Goal: Task Accomplishment & Management: Manage account settings

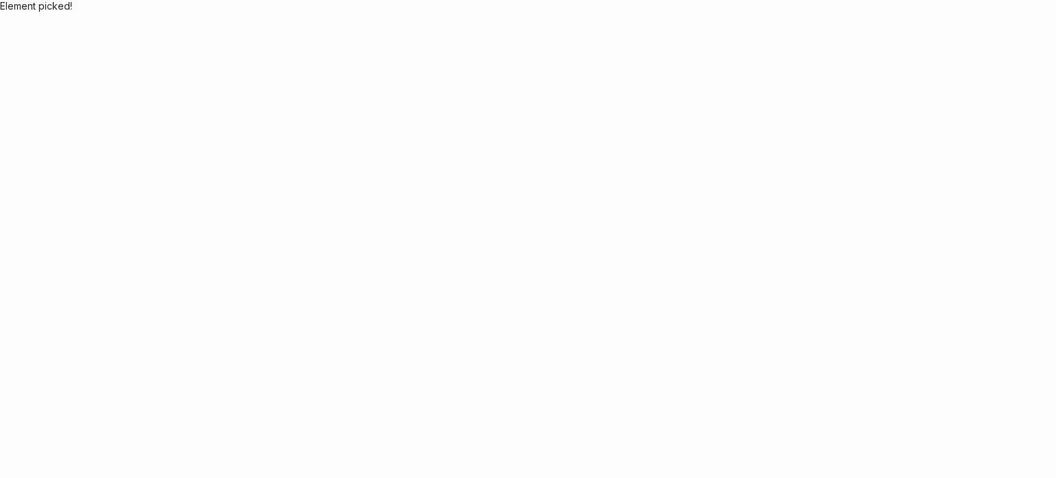
click at [515, 232] on body "Application Update Required We've recently updated our application and it looks…" at bounding box center [528, 239] width 1056 height 478
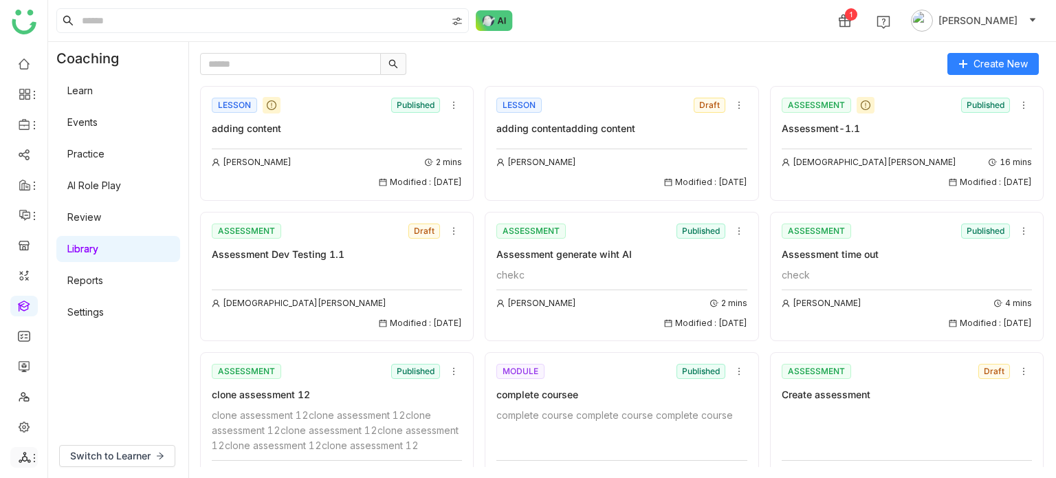
click at [25, 457] on icon at bounding box center [25, 457] width 12 height 11
click at [92, 382] on link "List" at bounding box center [98, 382] width 95 height 10
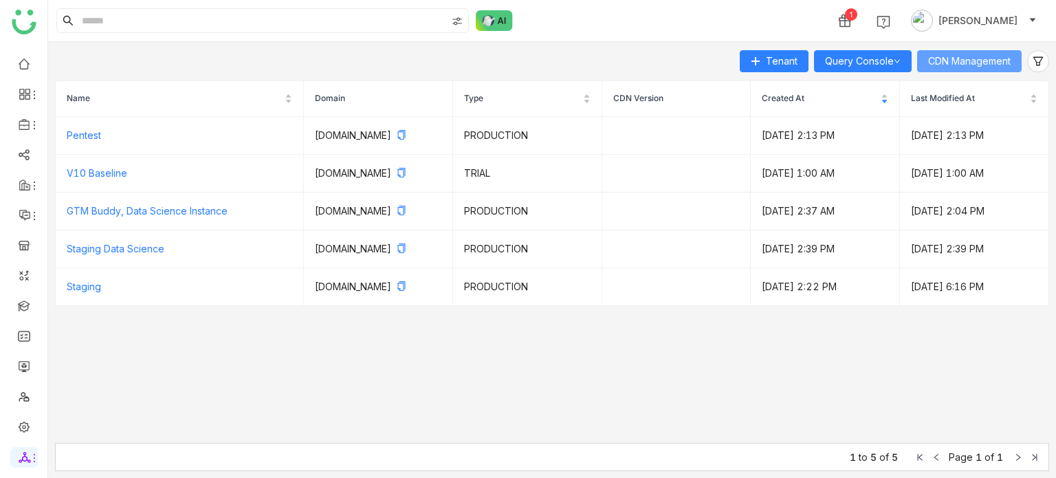
click at [999, 67] on span "CDN Management" at bounding box center [970, 61] width 83 height 15
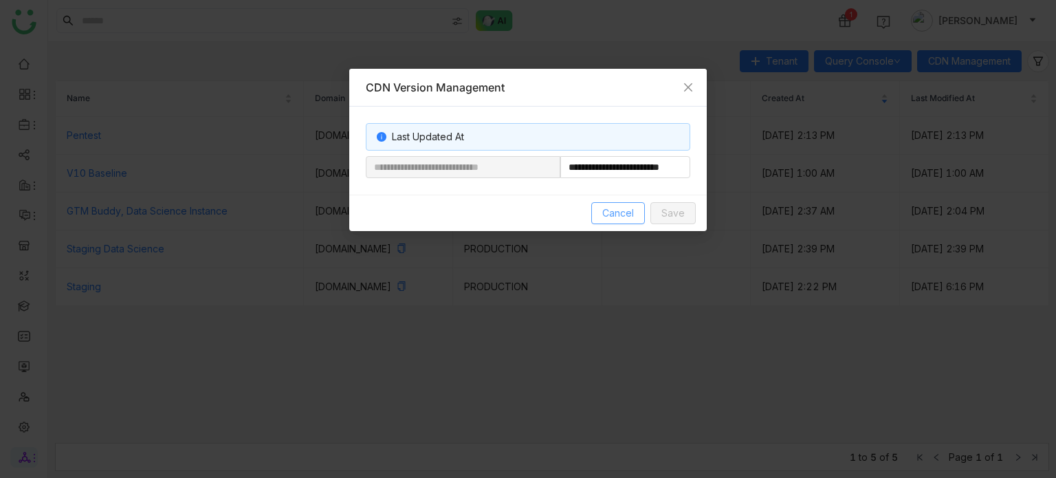
click at [622, 210] on span "Cancel" at bounding box center [619, 213] width 32 height 15
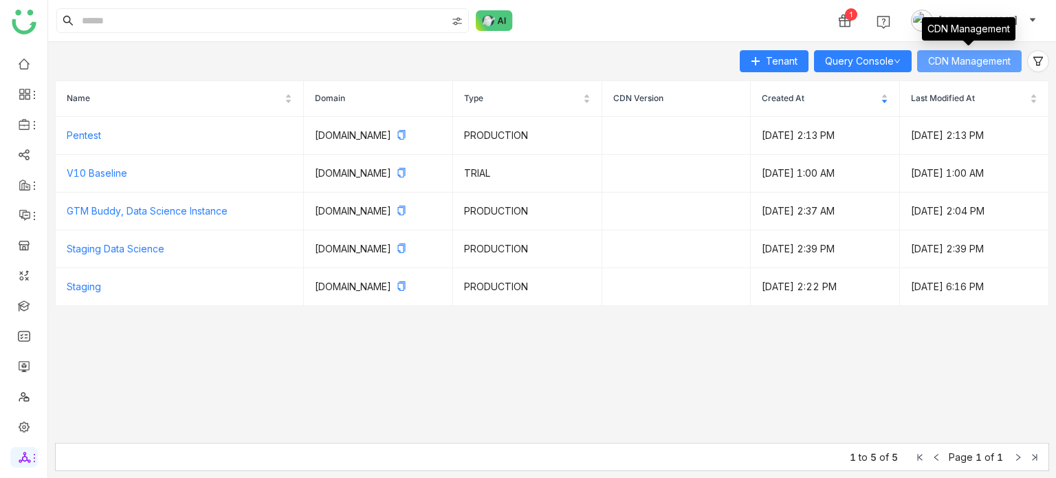
click at [977, 52] on button "CDN Management" at bounding box center [970, 61] width 105 height 22
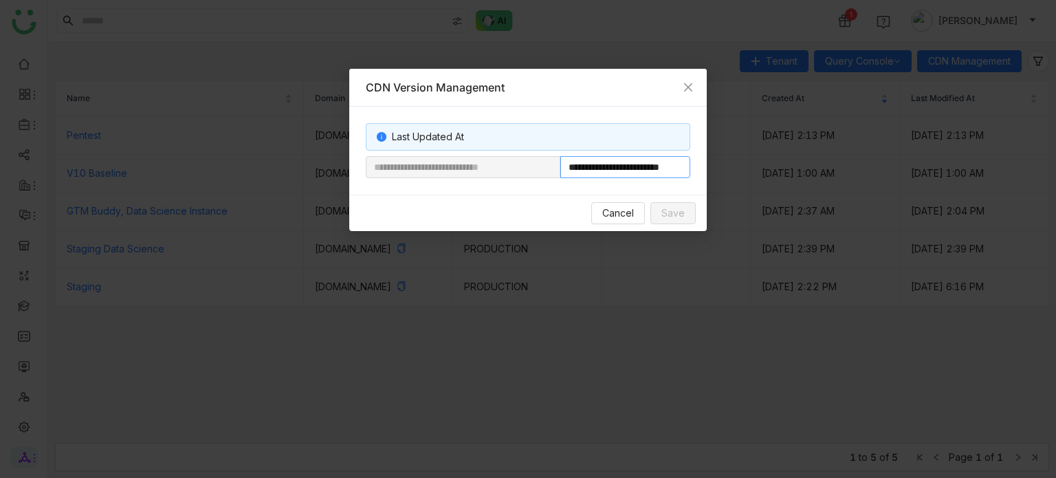
scroll to position [0, 33]
drag, startPoint x: 605, startPoint y: 171, endPoint x: 732, endPoint y: 180, distance: 126.8
click at [732, 180] on nz-modal-container "**********" at bounding box center [528, 239] width 1056 height 478
paste input "**********"
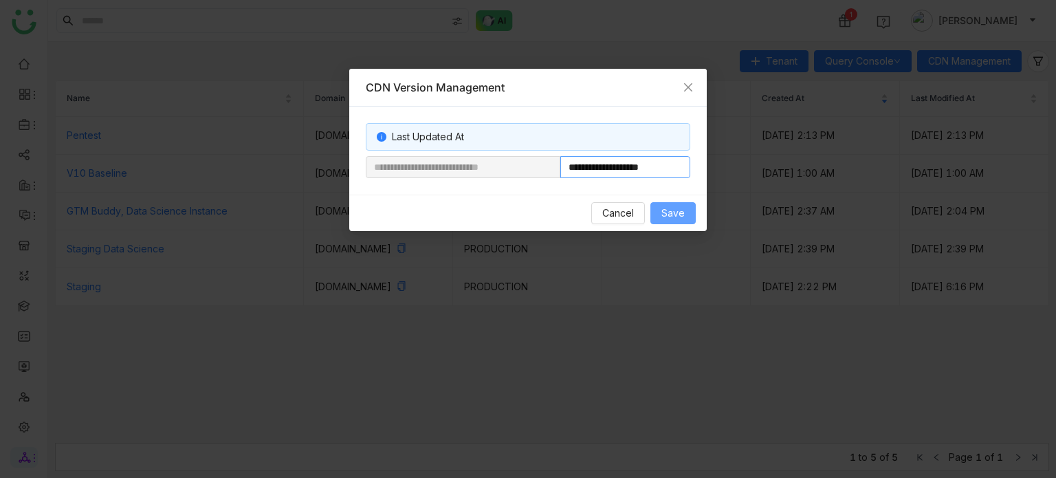
type input "**********"
click at [683, 211] on span "Save" at bounding box center [673, 213] width 23 height 15
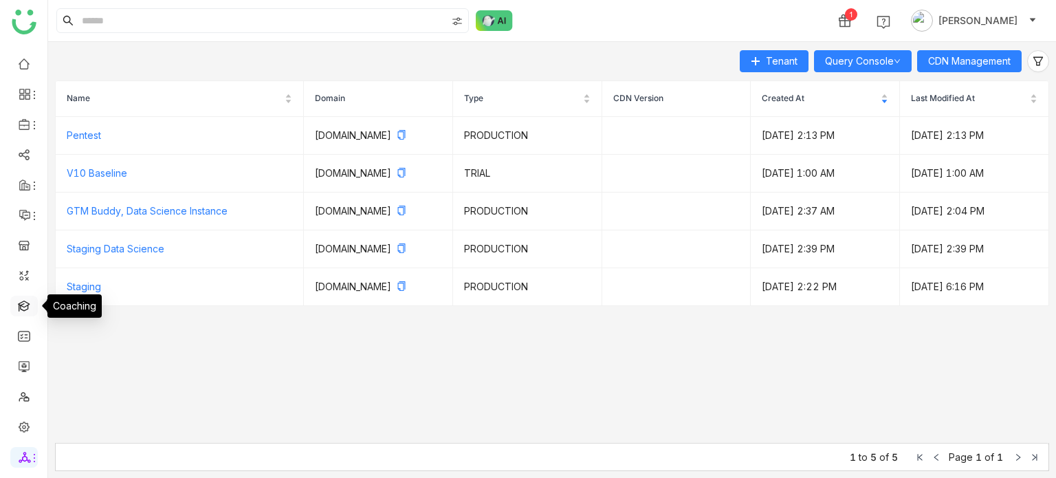
click at [22, 311] on link at bounding box center [24, 305] width 12 height 12
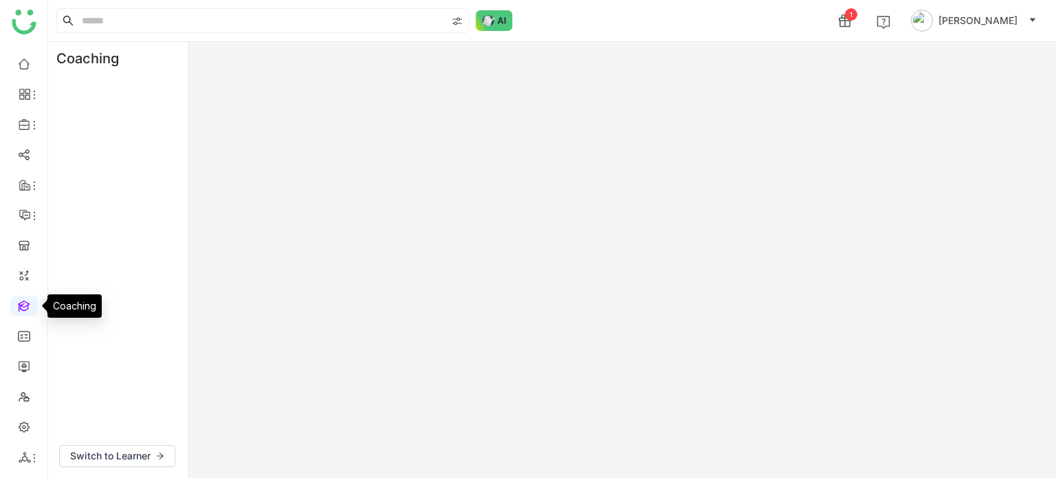
click at [30, 300] on link at bounding box center [24, 305] width 12 height 12
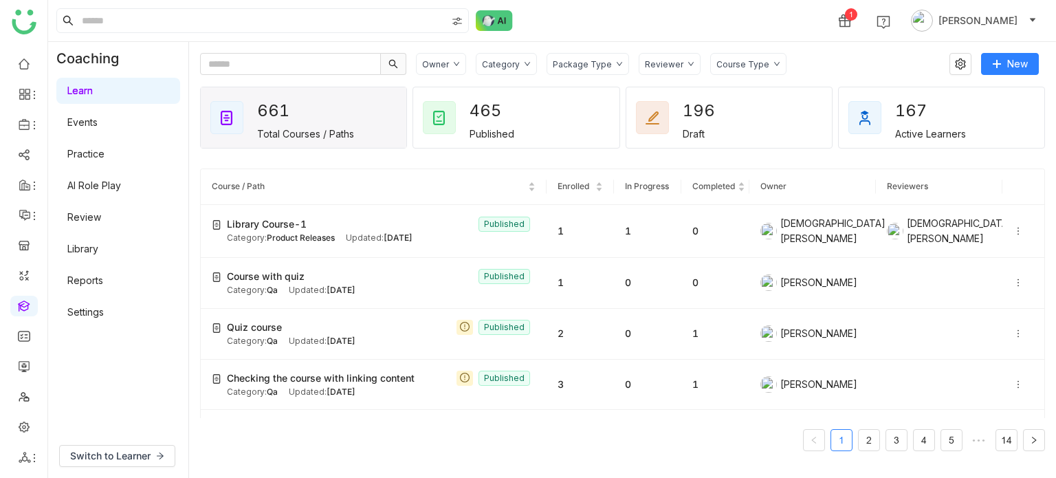
click at [98, 243] on link "Library" at bounding box center [82, 249] width 31 height 12
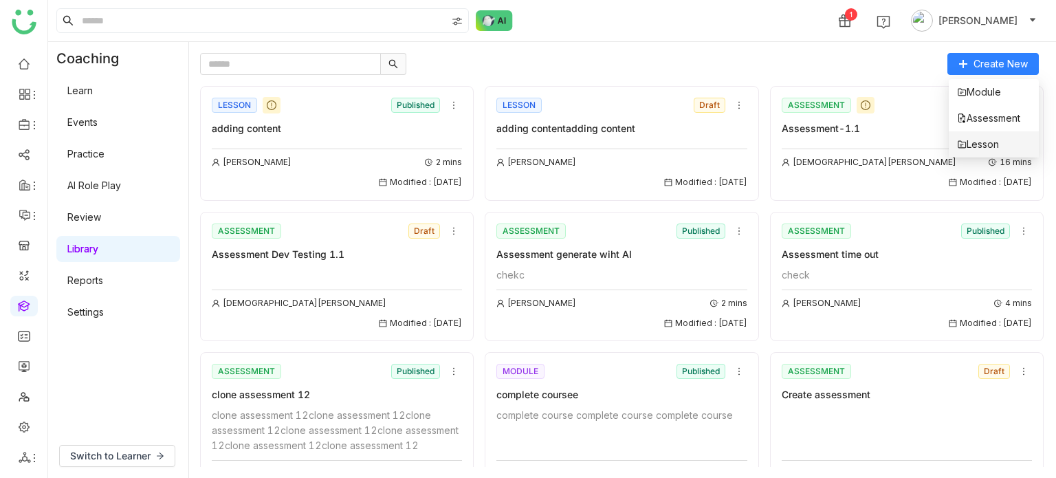
click at [982, 144] on span "Lesson" at bounding box center [978, 144] width 42 height 15
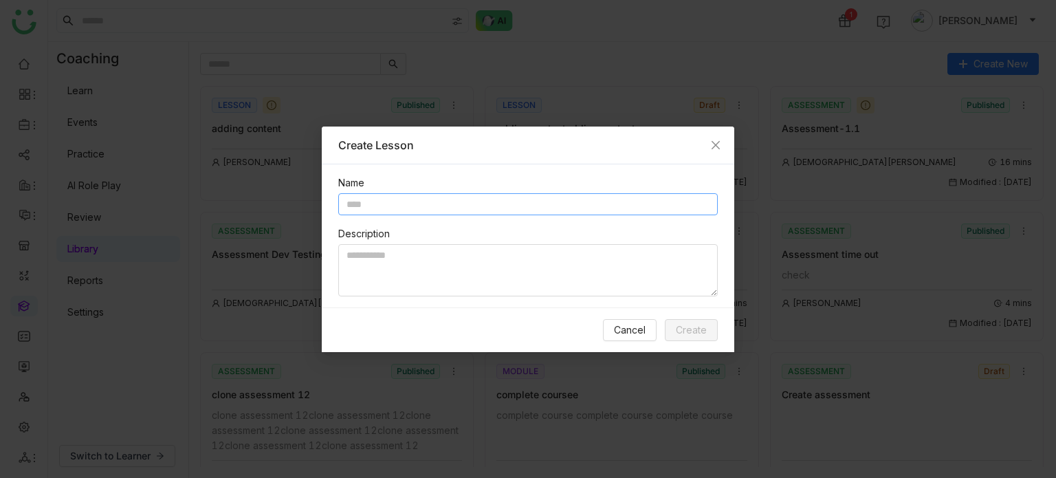
click at [414, 197] on input "text" at bounding box center [528, 204] width 380 height 22
type input "*"
type input "**********"
click at [413, 283] on textarea at bounding box center [528, 270] width 380 height 52
type textarea "********"
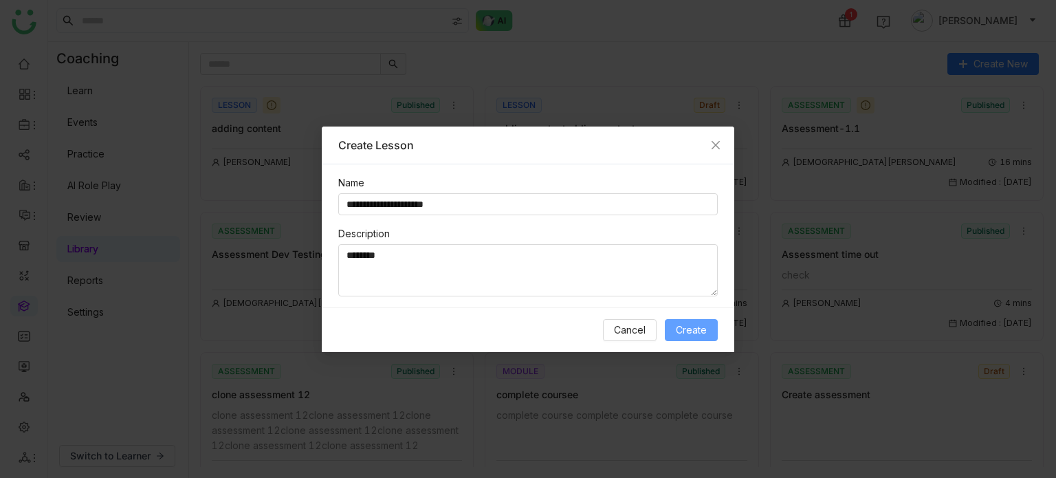
click at [684, 329] on span "Create" at bounding box center [691, 330] width 31 height 15
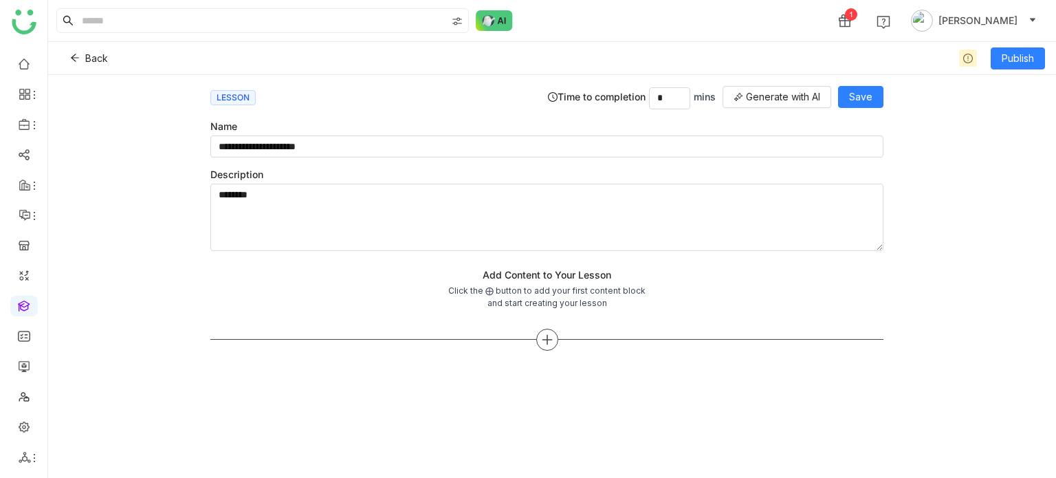
click at [550, 338] on icon at bounding box center [547, 340] width 12 height 12
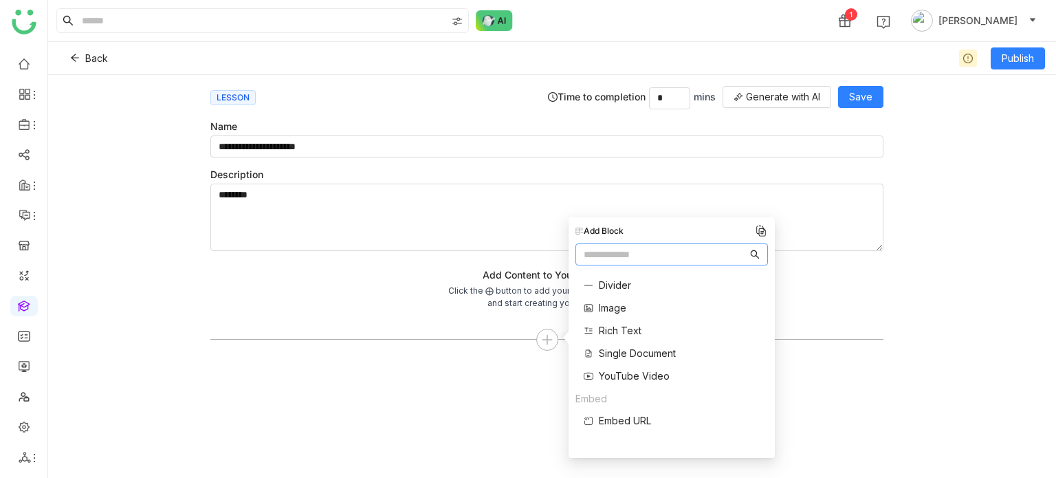
click at [611, 359] on span "Single Document" at bounding box center [637, 353] width 77 height 14
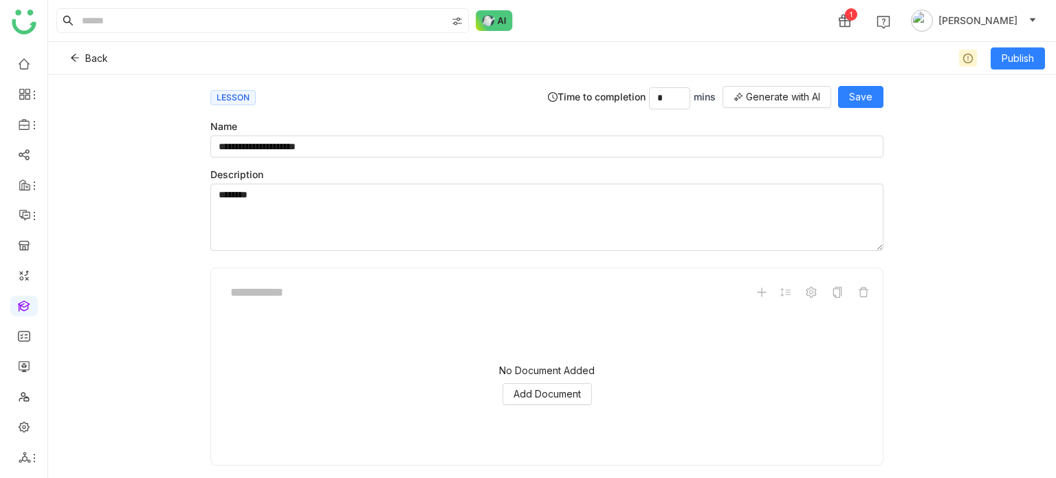
scroll to position [33, 0]
click at [553, 361] on span "Add Document" at bounding box center [547, 361] width 67 height 15
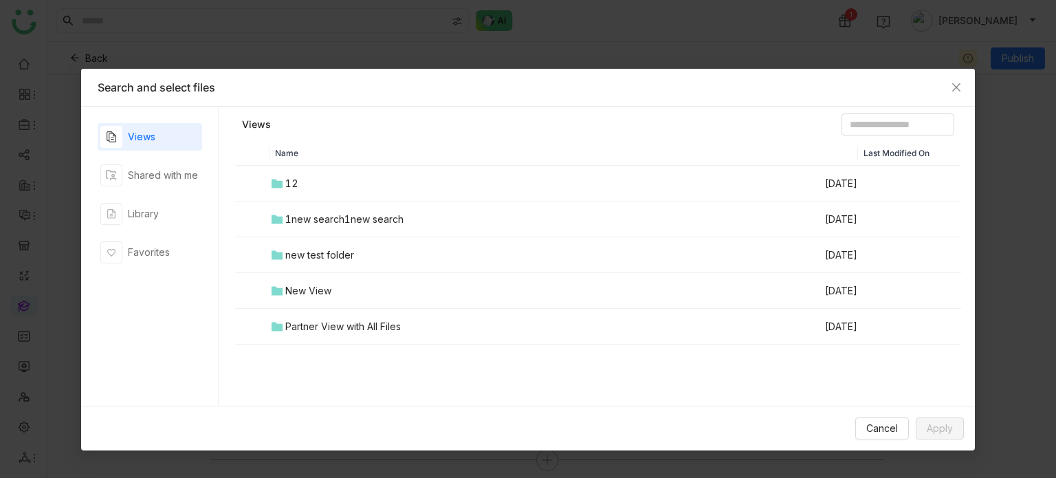
click at [308, 193] on td "12" at bounding box center [547, 184] width 554 height 36
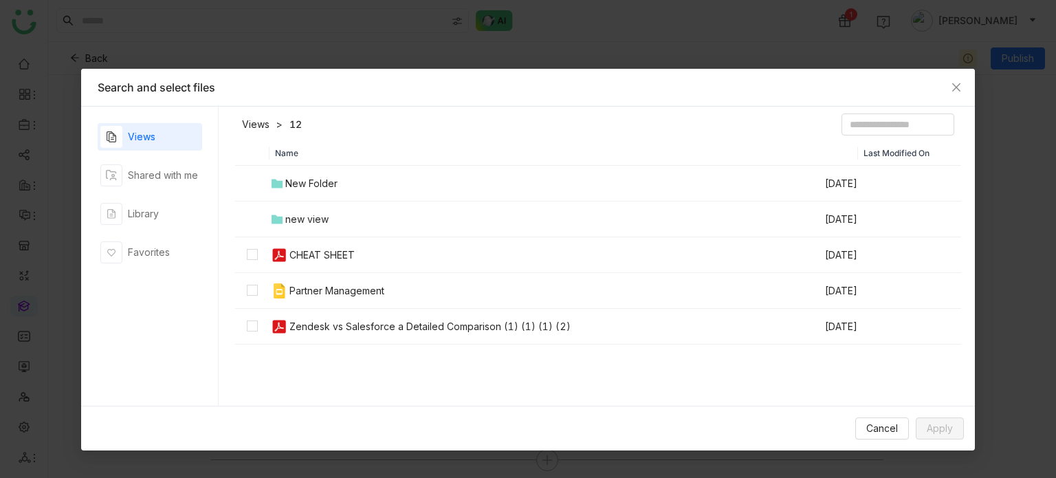
click at [329, 186] on div "New Folder" at bounding box center [311, 183] width 52 height 15
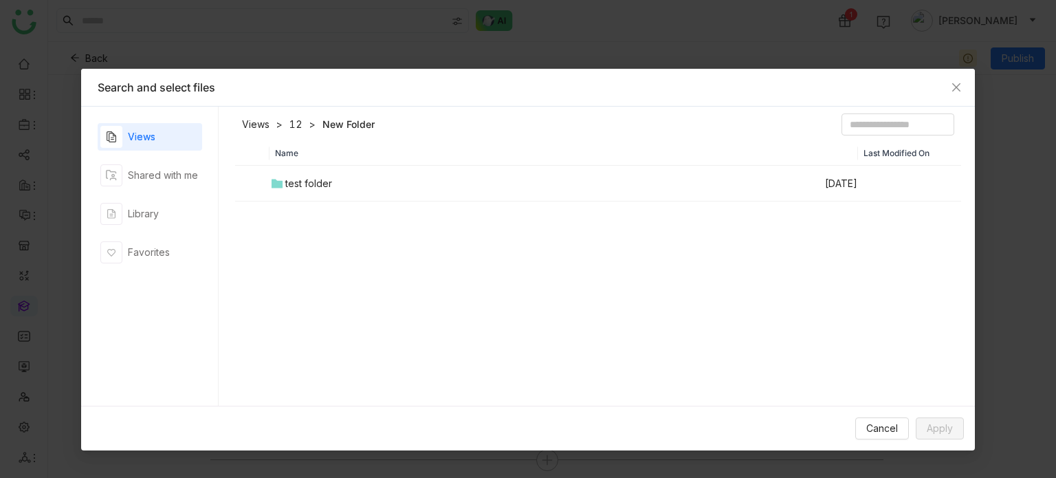
click at [329, 186] on div "test folder" at bounding box center [308, 183] width 47 height 15
click at [329, 186] on td "tetttt" at bounding box center [547, 184] width 554 height 36
click at [329, 186] on td "sravs" at bounding box center [547, 184] width 554 height 36
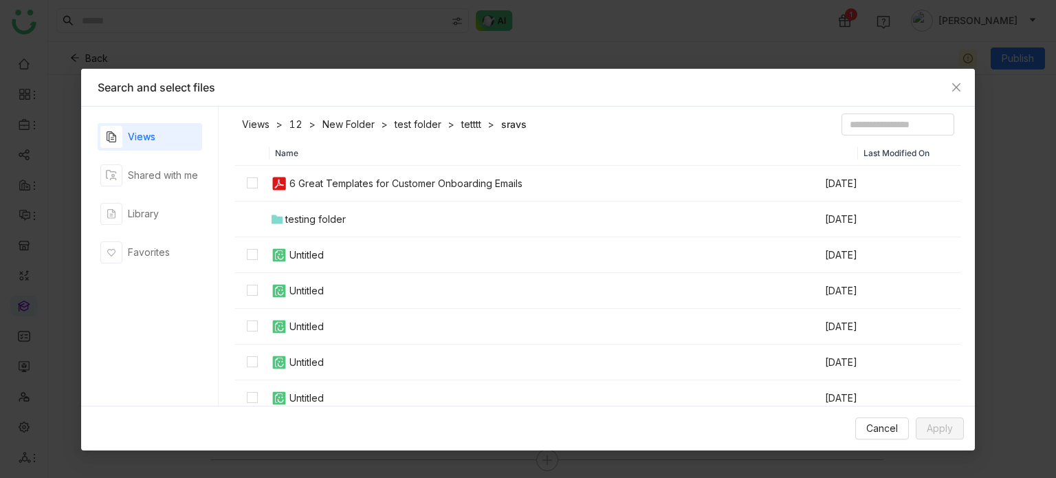
click at [329, 186] on div "6 Great Templates for Customer Onboarding Emails" at bounding box center [406, 183] width 233 height 15
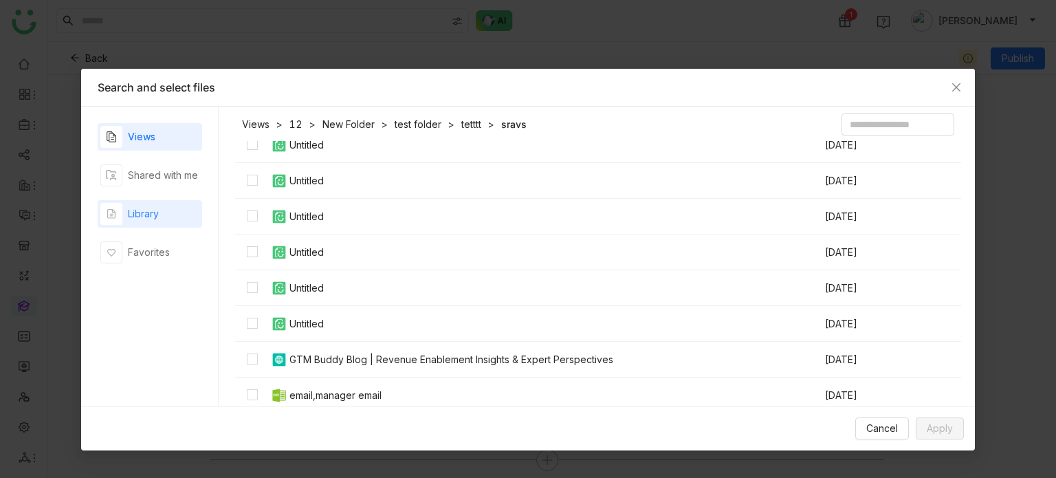
click at [164, 218] on div "Library" at bounding box center [150, 214] width 105 height 28
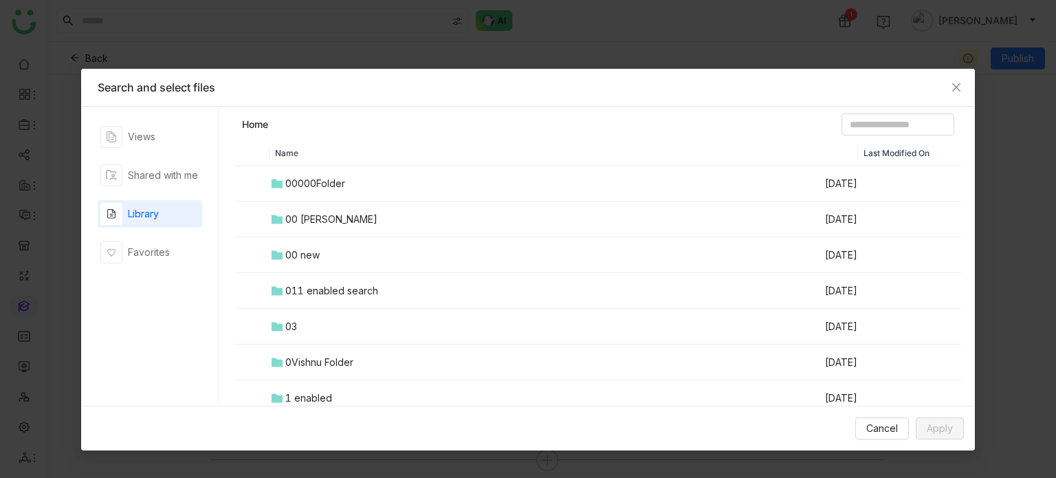
click at [348, 214] on td "00 Arif Folder" at bounding box center [547, 220] width 554 height 36
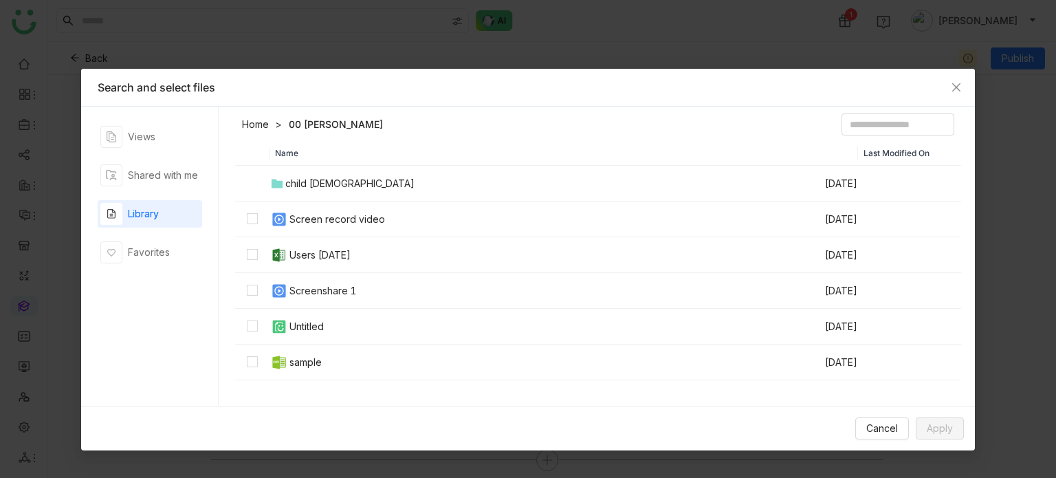
click at [340, 217] on div "Screen record video" at bounding box center [338, 219] width 96 height 15
click at [958, 438] on button "Apply" at bounding box center [940, 428] width 48 height 22
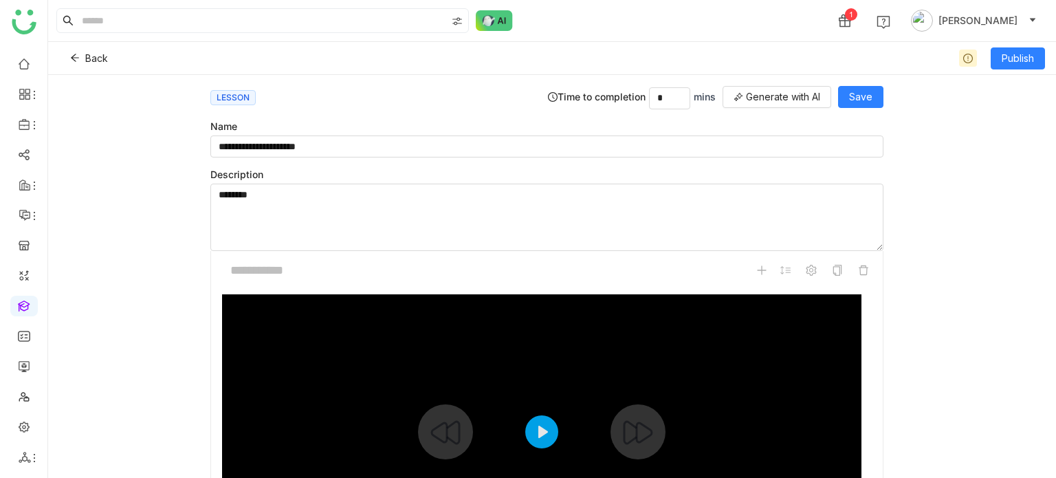
scroll to position [4, 0]
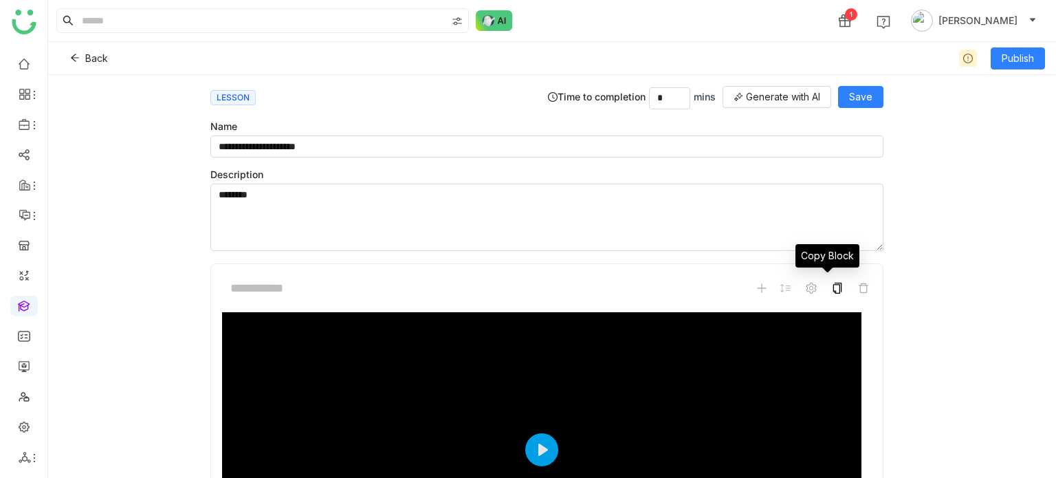
click at [832, 283] on icon at bounding box center [837, 288] width 11 height 11
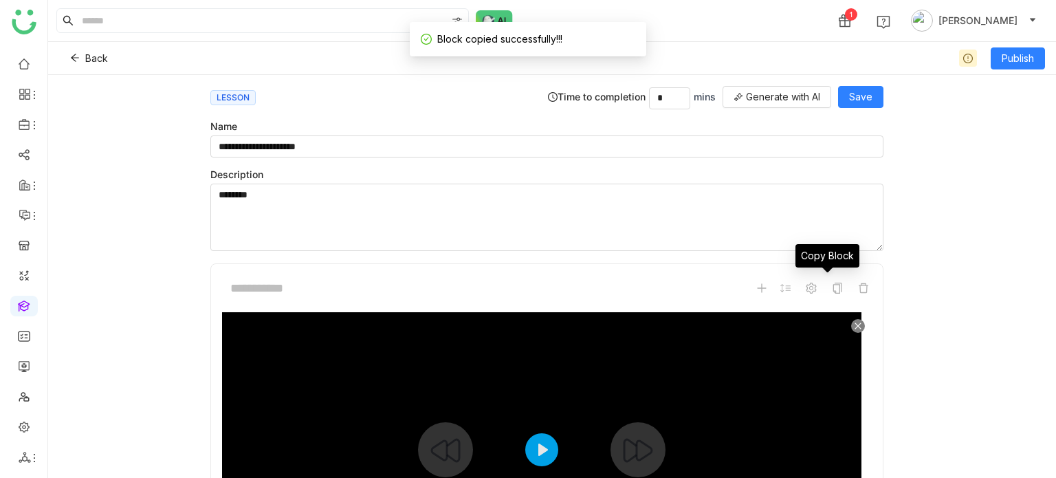
scroll to position [235, 0]
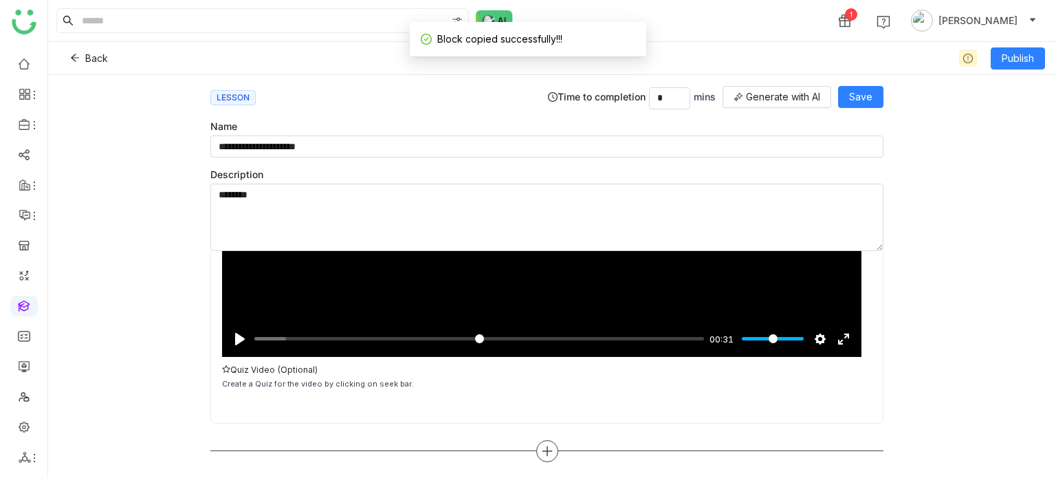
click at [541, 448] on icon at bounding box center [547, 451] width 12 height 12
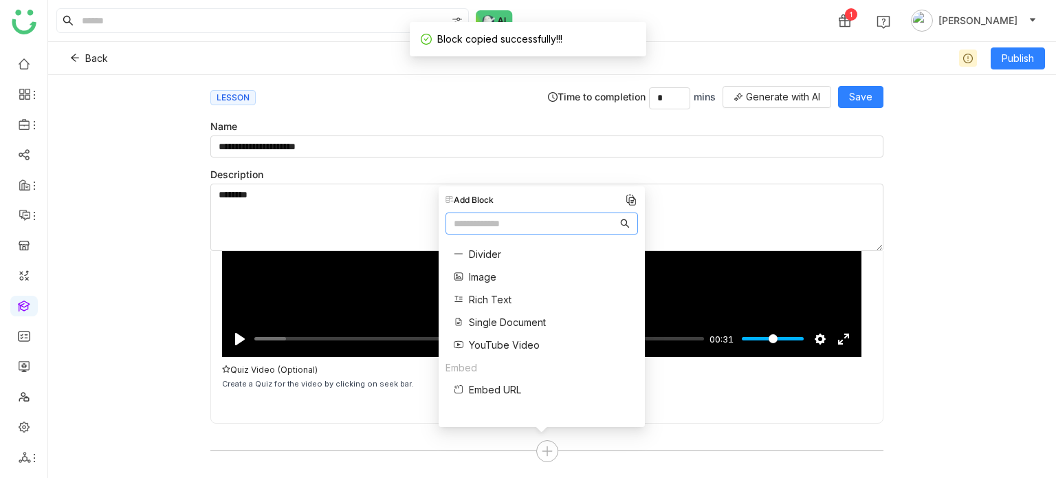
click at [630, 198] on img at bounding box center [632, 200] width 14 height 14
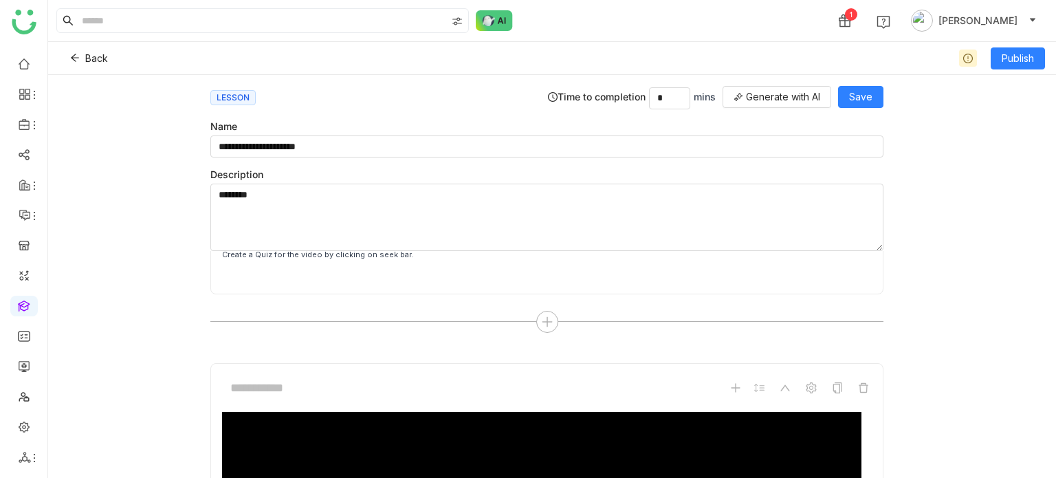
scroll to position [512, 0]
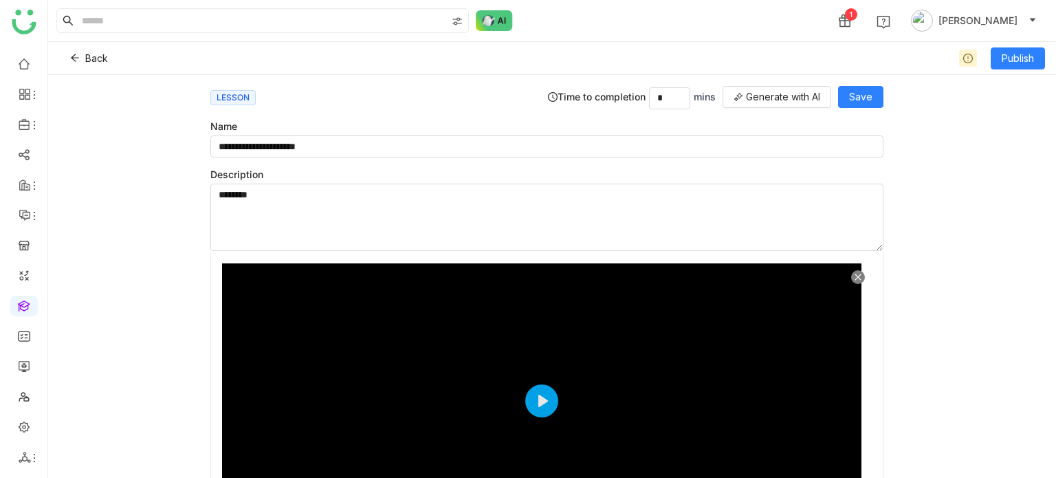
click at [854, 274] on icon at bounding box center [858, 277] width 8 height 8
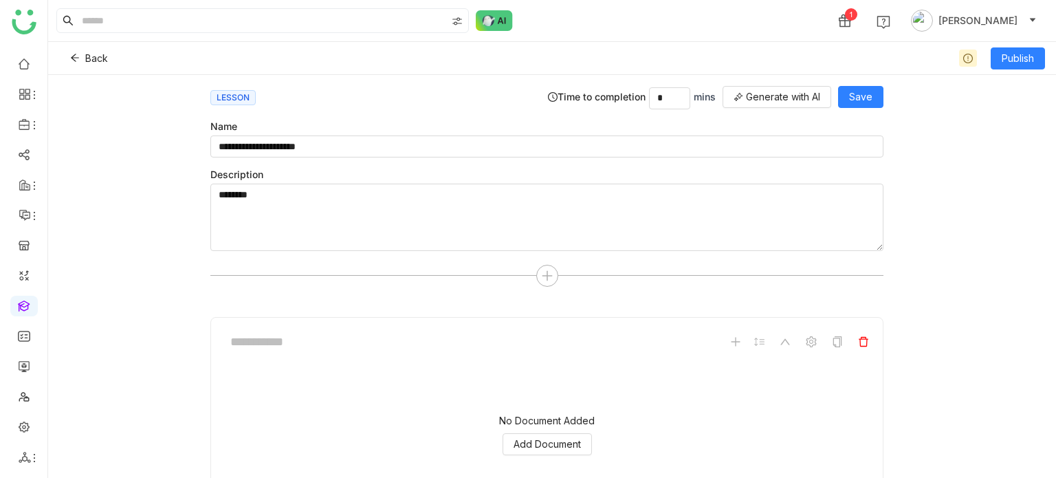
click at [858, 336] on icon at bounding box center [863, 341] width 11 height 11
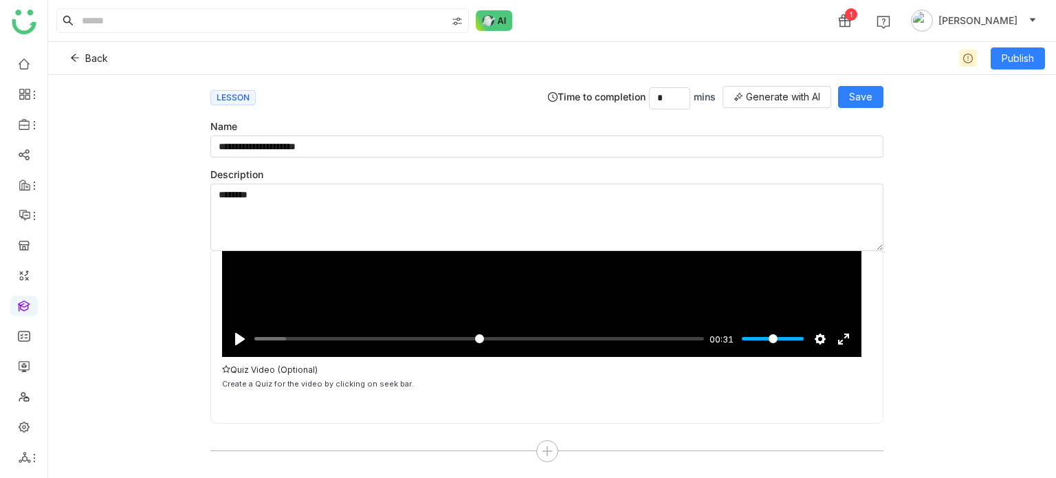
scroll to position [202, 0]
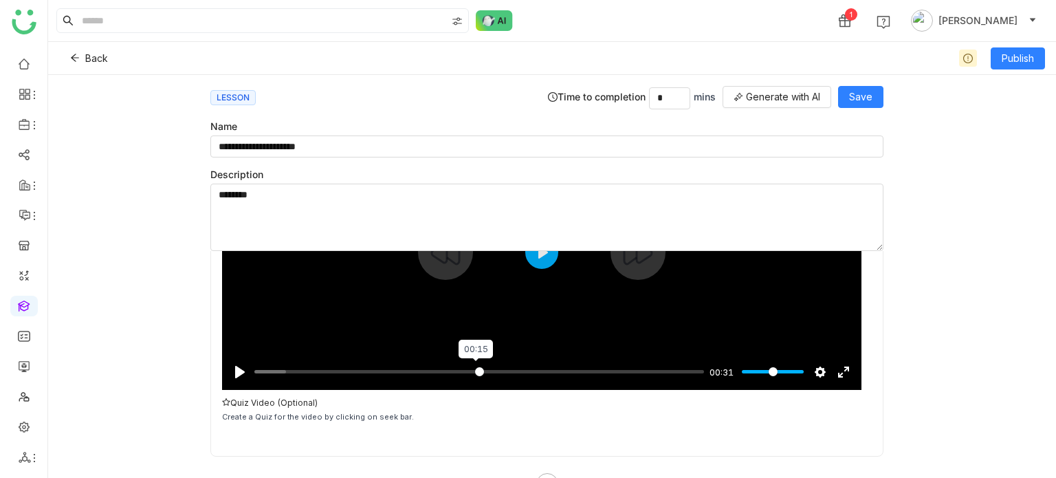
click at [475, 368] on input "Seek" at bounding box center [479, 371] width 450 height 13
type input "*****"
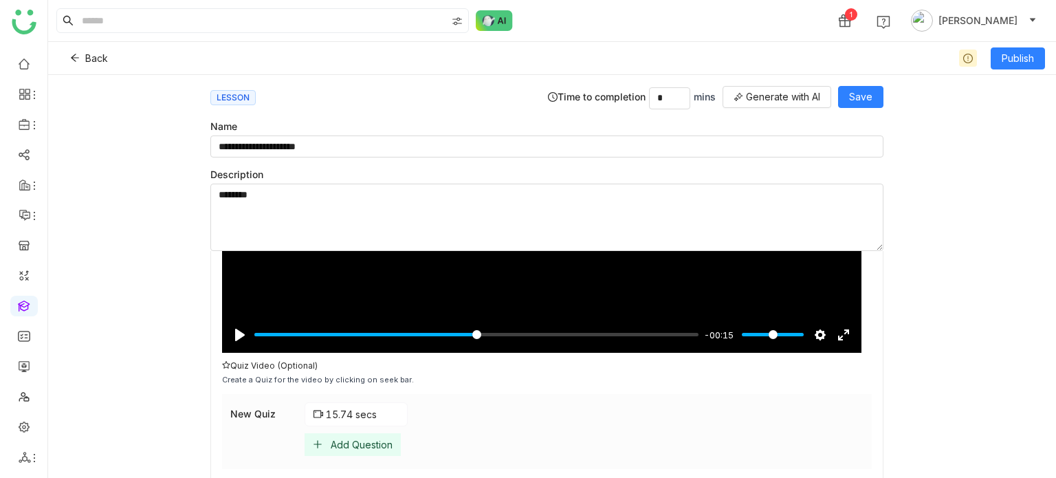
scroll to position [272, 0]
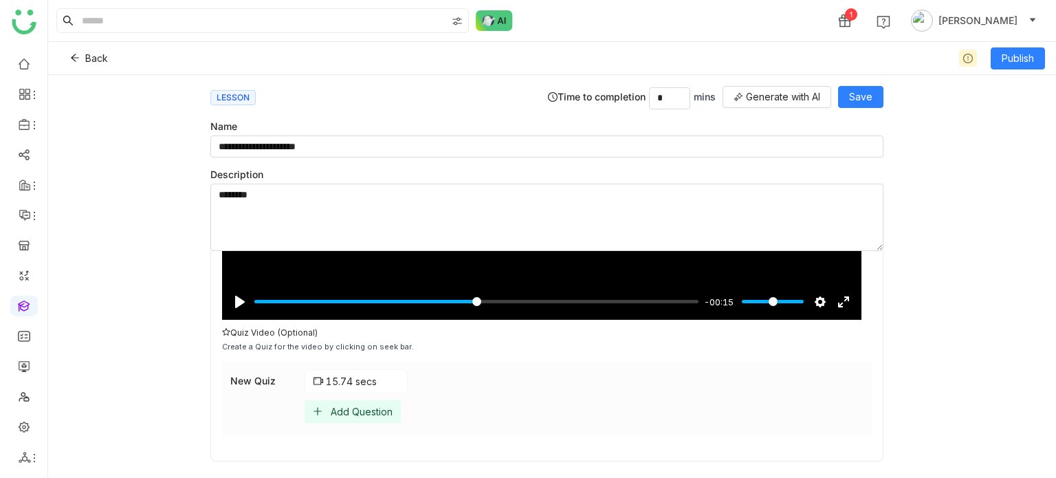
click at [379, 407] on div "Add Question" at bounding box center [362, 412] width 62 height 12
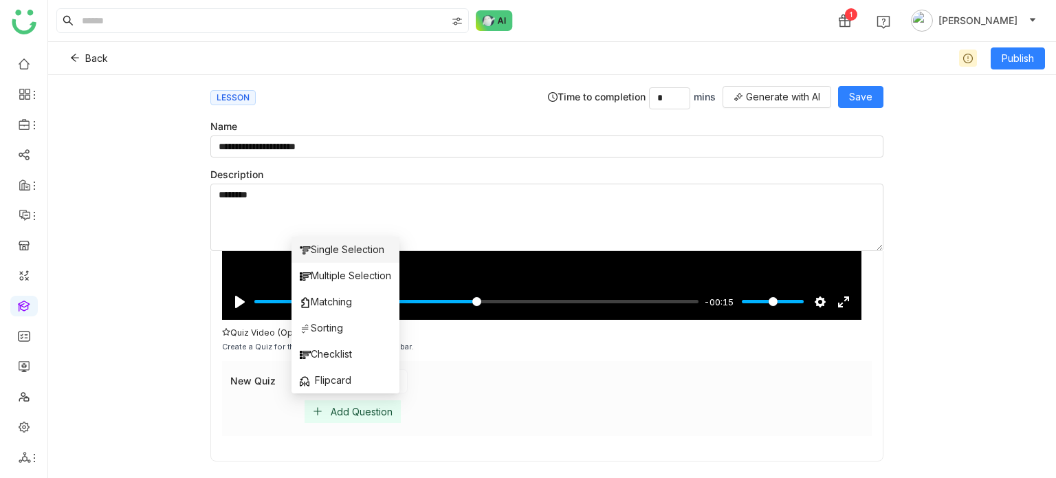
click at [351, 252] on span "Single Selection" at bounding box center [342, 249] width 85 height 15
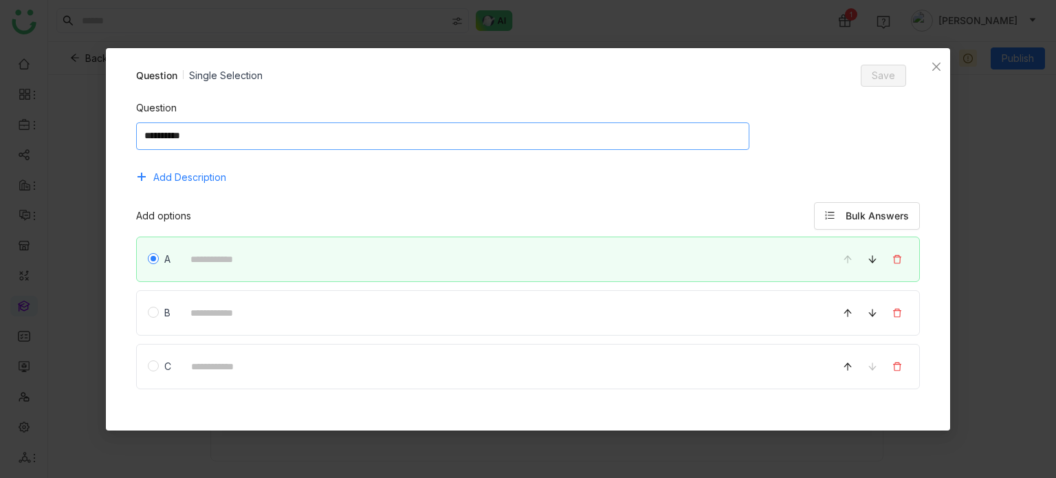
click at [547, 122] on textarea at bounding box center [443, 136] width 614 height 28
type textarea "*****"
click at [889, 206] on button "Bulk Answers" at bounding box center [867, 216] width 106 height 28
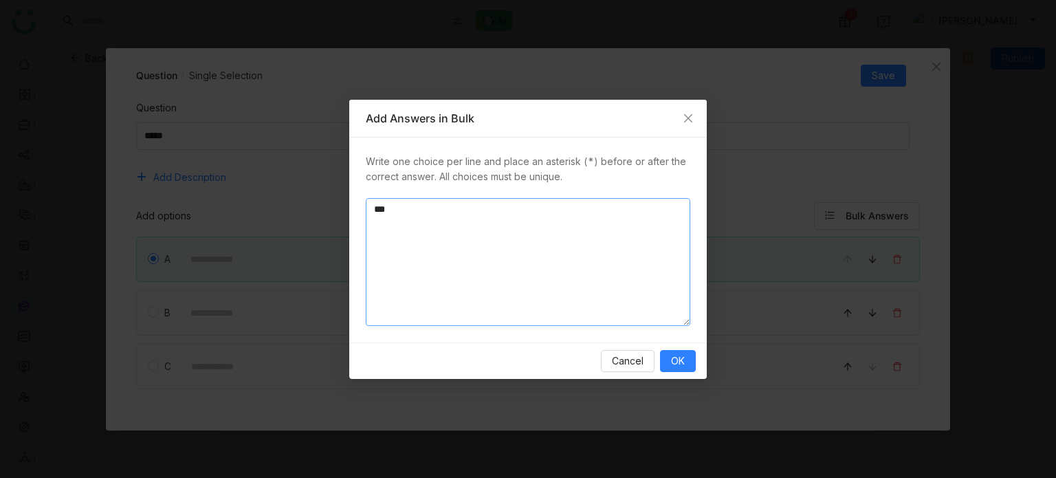
click at [476, 224] on textarea "*" at bounding box center [528, 262] width 325 height 128
type textarea "** * * *"
click at [677, 360] on span "OK" at bounding box center [678, 361] width 14 height 15
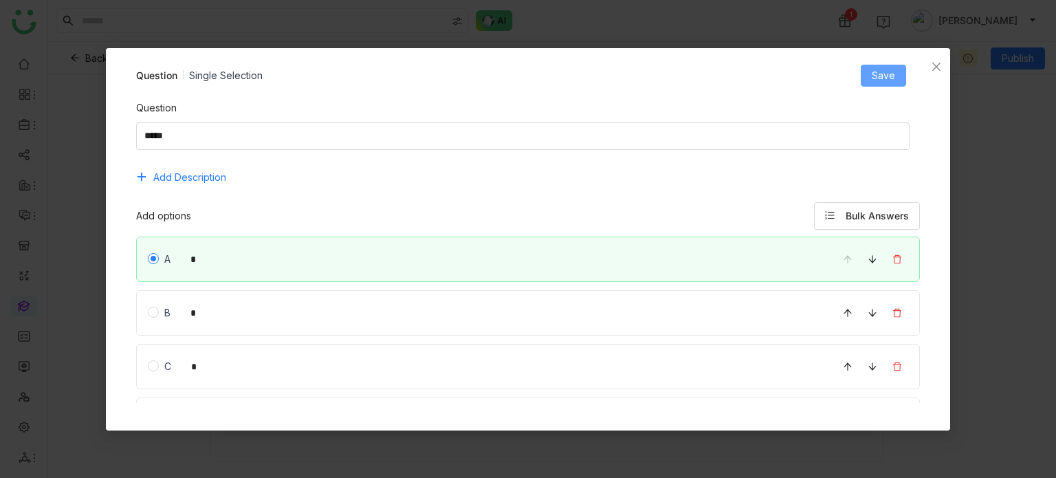
click at [883, 72] on span "Save" at bounding box center [883, 75] width 23 height 15
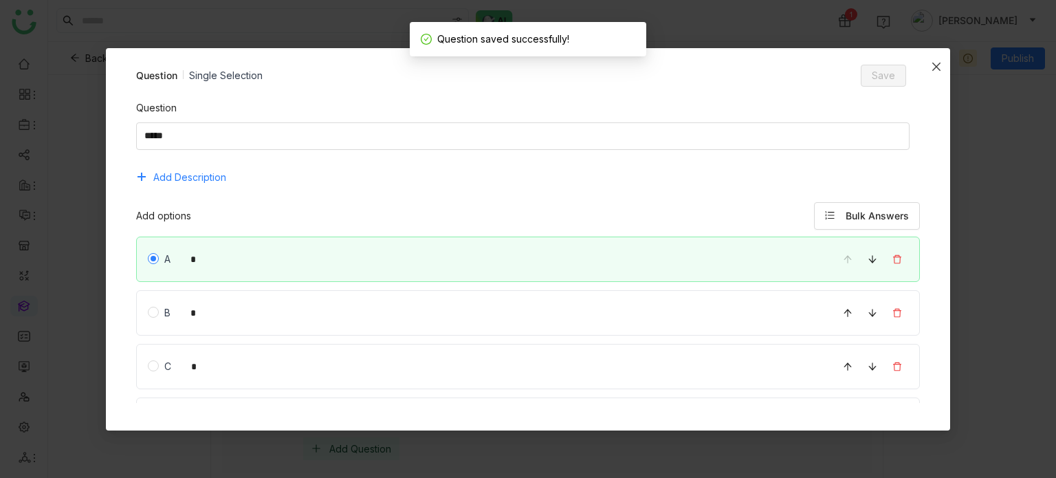
click at [933, 65] on icon "Close" at bounding box center [936, 66] width 11 height 11
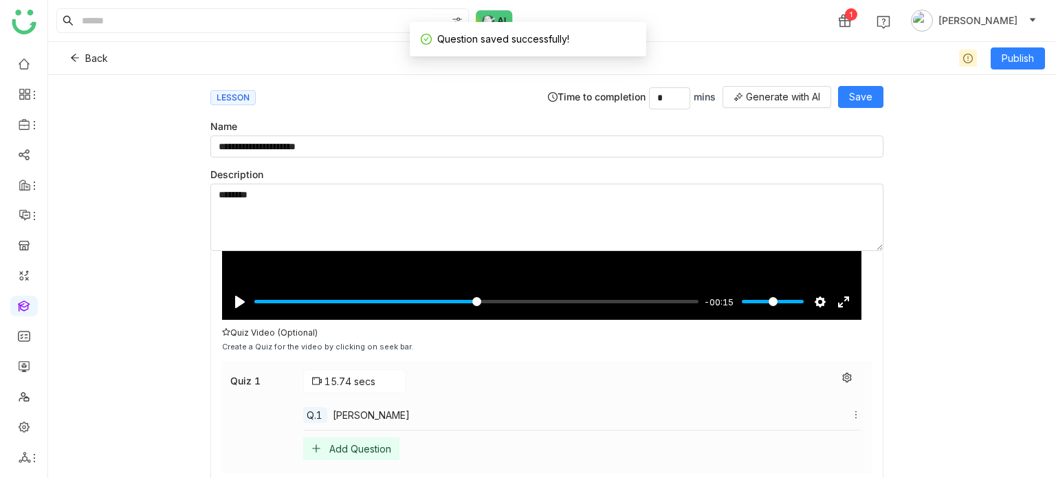
scroll to position [347, 0]
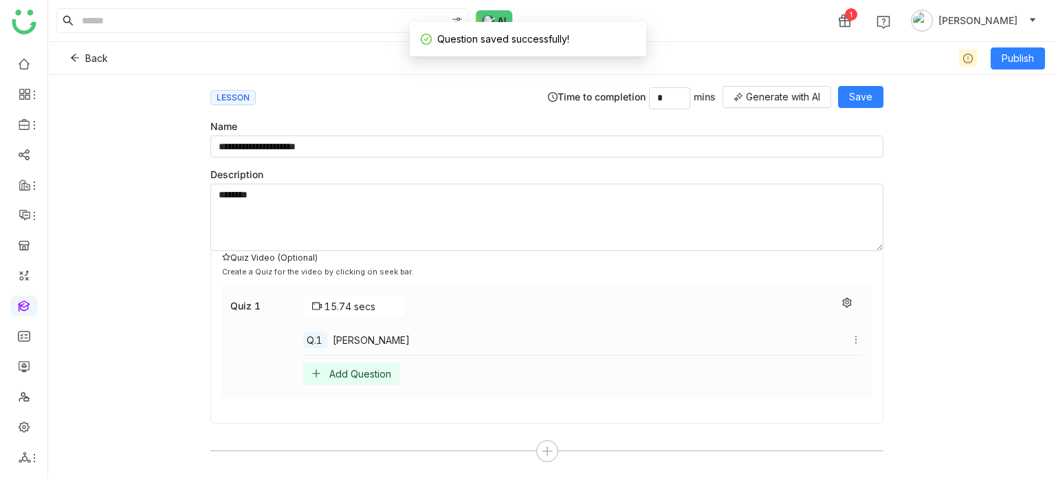
click at [349, 368] on div "Add Question" at bounding box center [360, 374] width 62 height 12
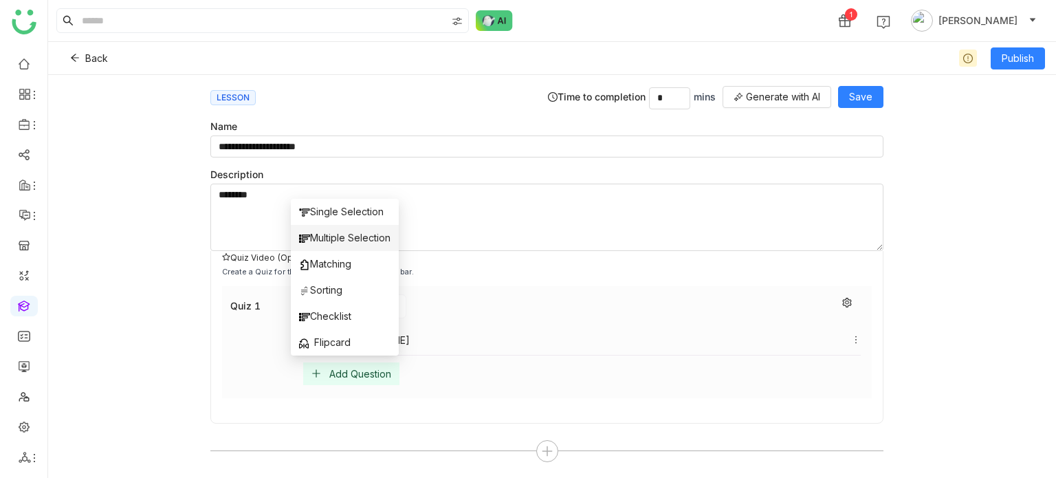
click at [345, 230] on li "Multiple Selection" at bounding box center [345, 238] width 108 height 26
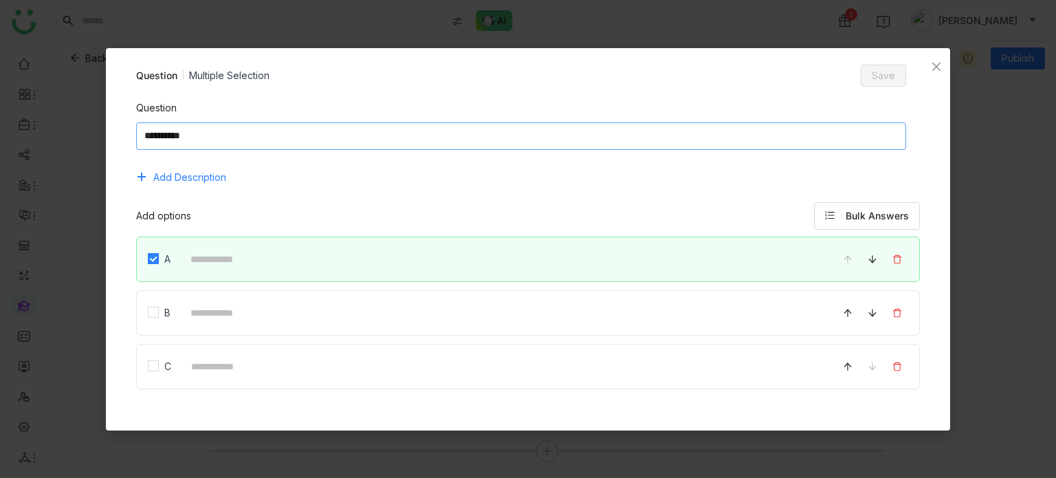
click at [363, 142] on textarea at bounding box center [521, 136] width 771 height 28
type textarea "**********"
click at [827, 213] on button "Bulk Answers" at bounding box center [867, 216] width 106 height 28
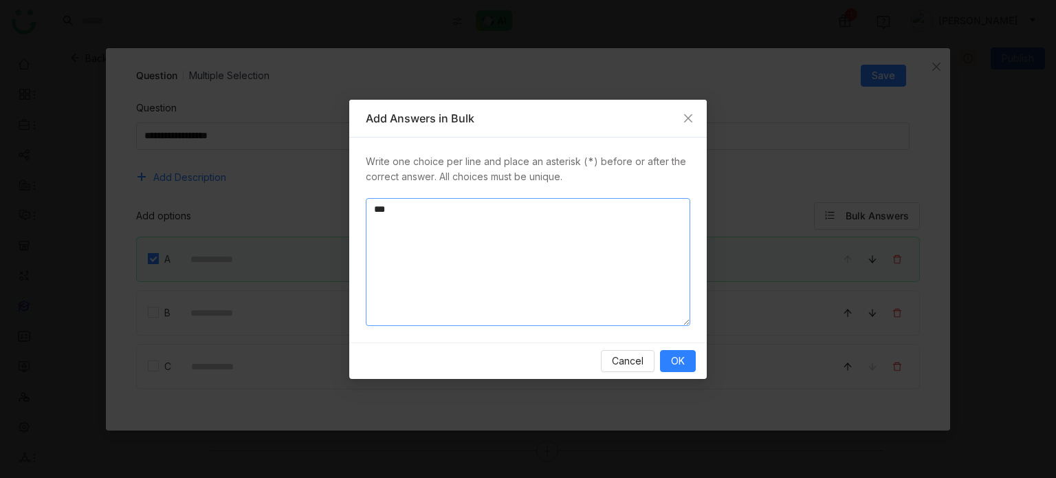
click at [561, 213] on textarea "*" at bounding box center [528, 262] width 325 height 128
type textarea "** * * *"
click at [677, 367] on span "OK" at bounding box center [678, 361] width 14 height 15
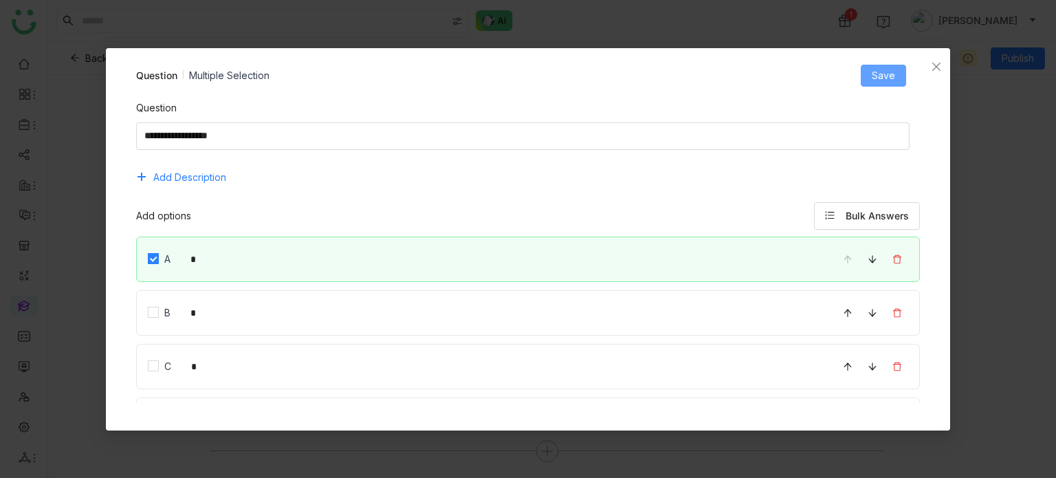
click at [882, 78] on span "Save" at bounding box center [883, 75] width 23 height 15
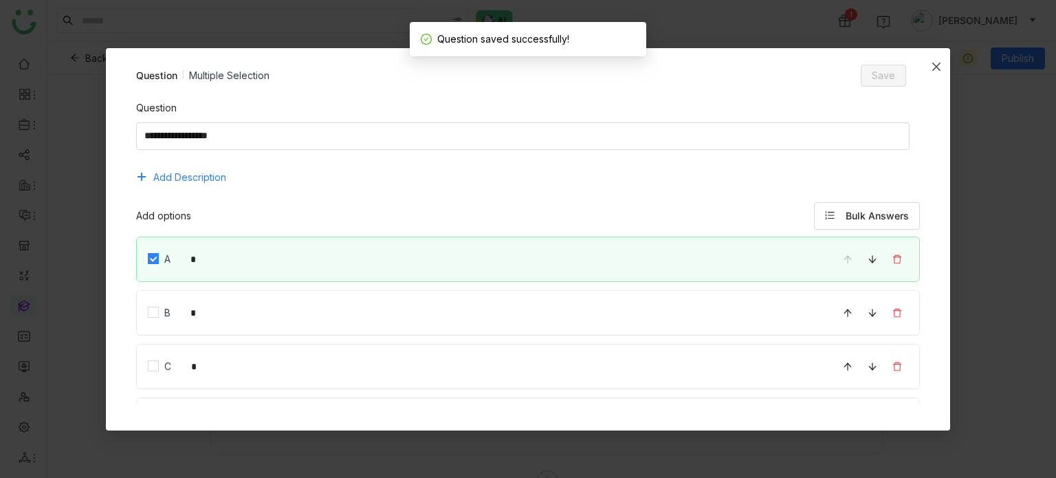
click at [940, 71] on icon "Close" at bounding box center [936, 66] width 11 height 11
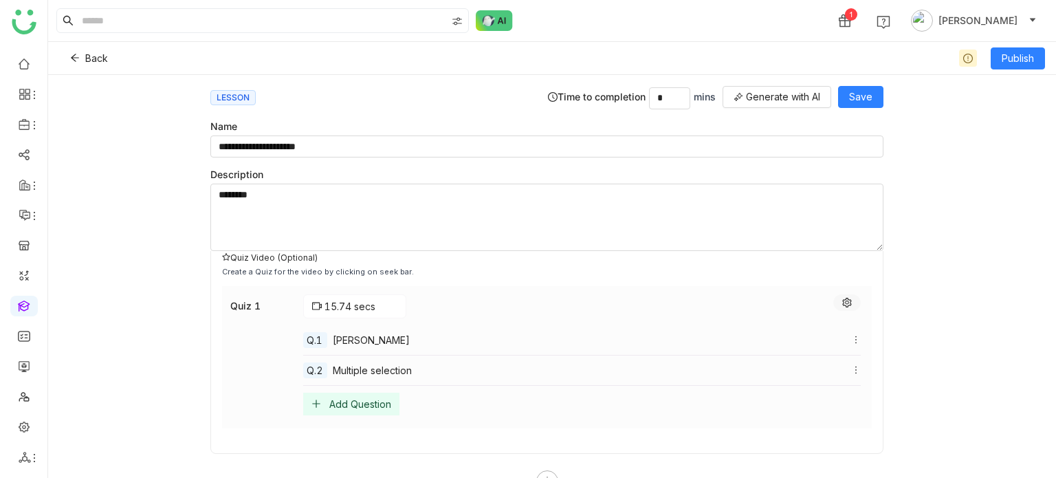
click at [843, 298] on icon at bounding box center [848, 303] width 10 height 10
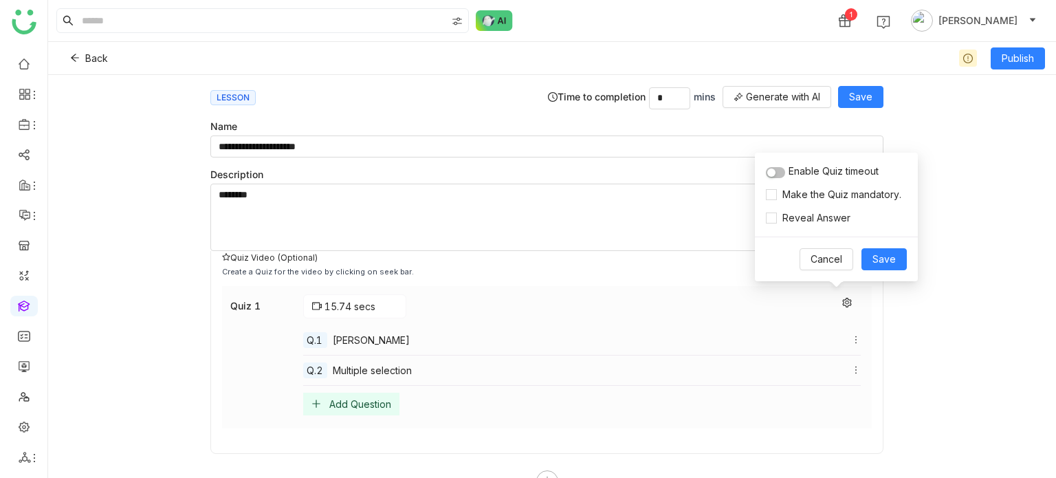
click at [787, 177] on div "Enable Quiz timeout" at bounding box center [836, 171] width 141 height 15
click at [784, 176] on nz-switch at bounding box center [775, 171] width 19 height 15
click at [802, 197] on span "Make the Quiz mandatory." at bounding box center [842, 194] width 130 height 15
click at [801, 217] on span "Reveal Answer" at bounding box center [816, 217] width 79 height 15
click at [890, 258] on span "Save" at bounding box center [884, 259] width 23 height 15
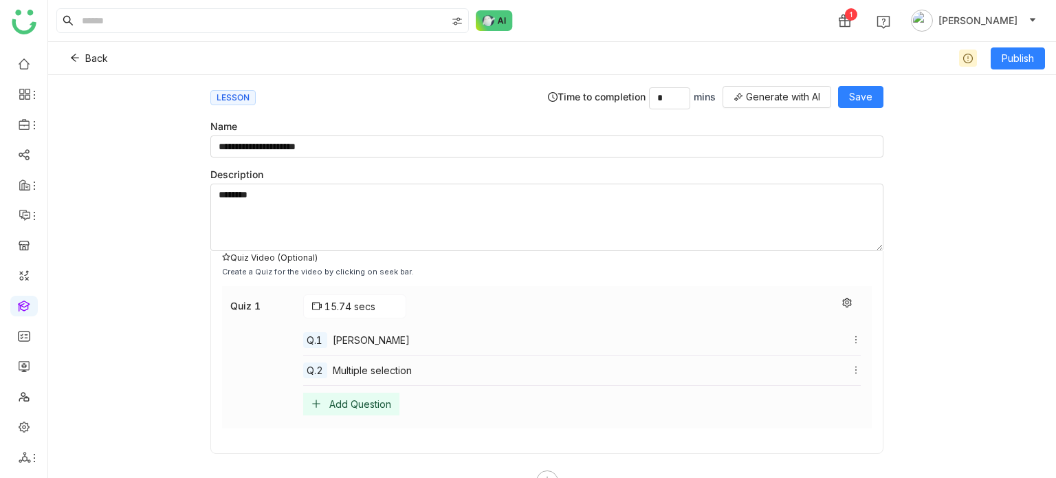
scroll to position [0, 0]
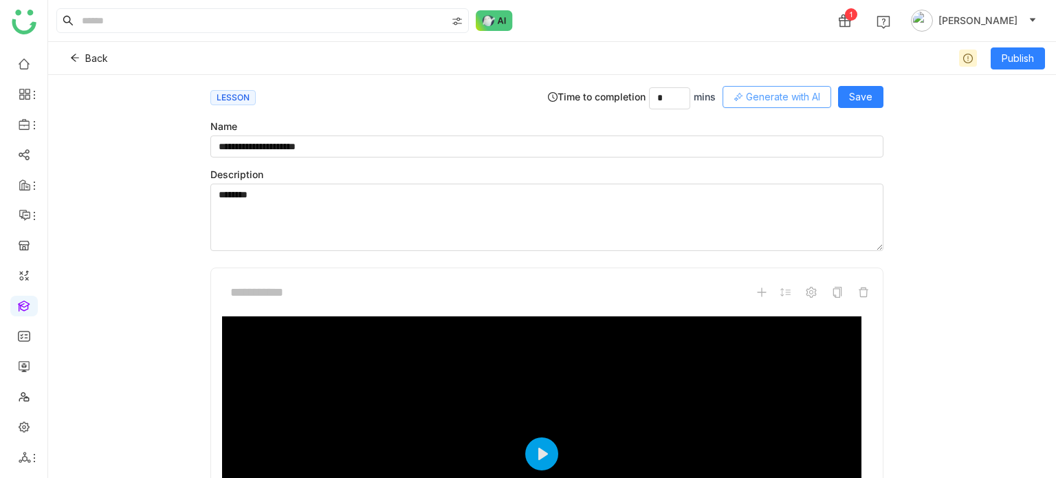
click at [817, 107] on button "Generate with AI" at bounding box center [777, 97] width 109 height 22
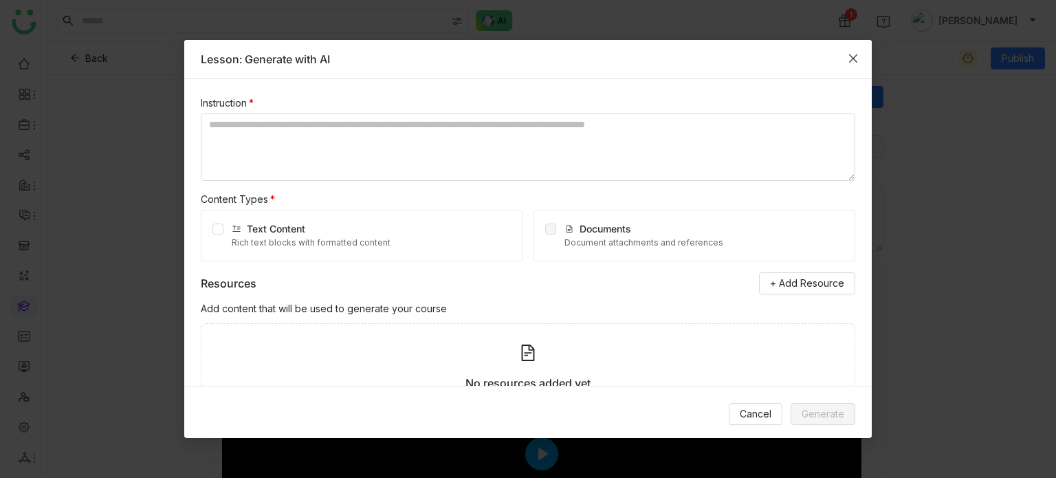
click at [850, 54] on icon "Close" at bounding box center [853, 58] width 11 height 11
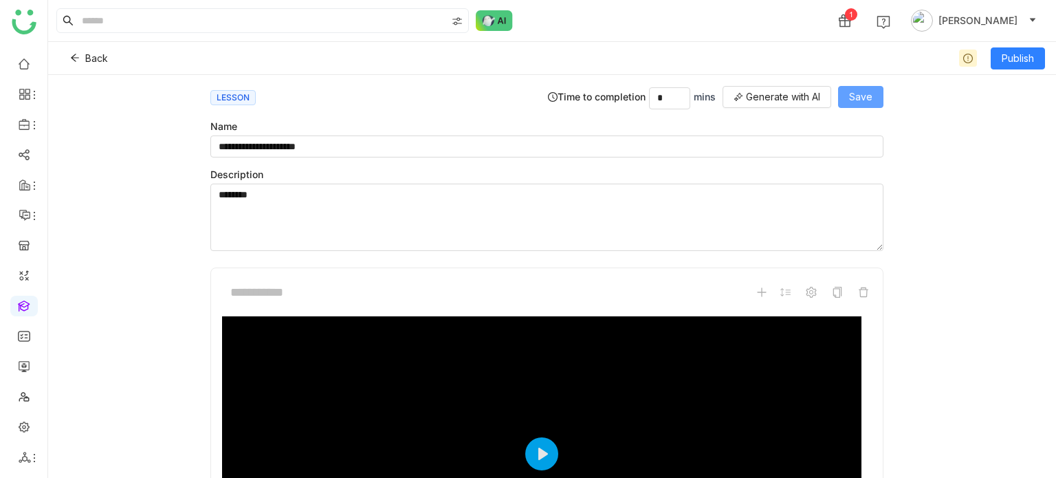
click at [864, 98] on span "Save" at bounding box center [860, 96] width 23 height 15
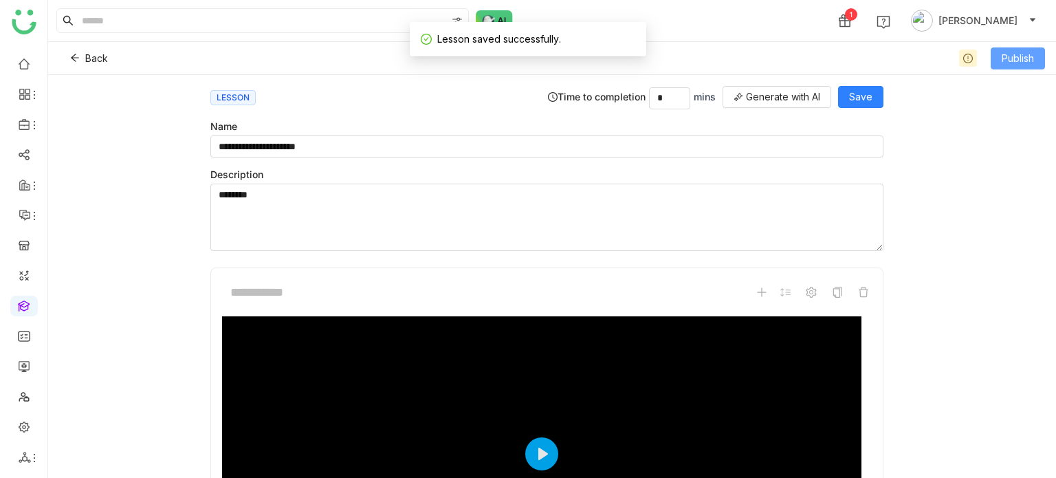
click at [1031, 60] on span "Publish" at bounding box center [1018, 58] width 32 height 15
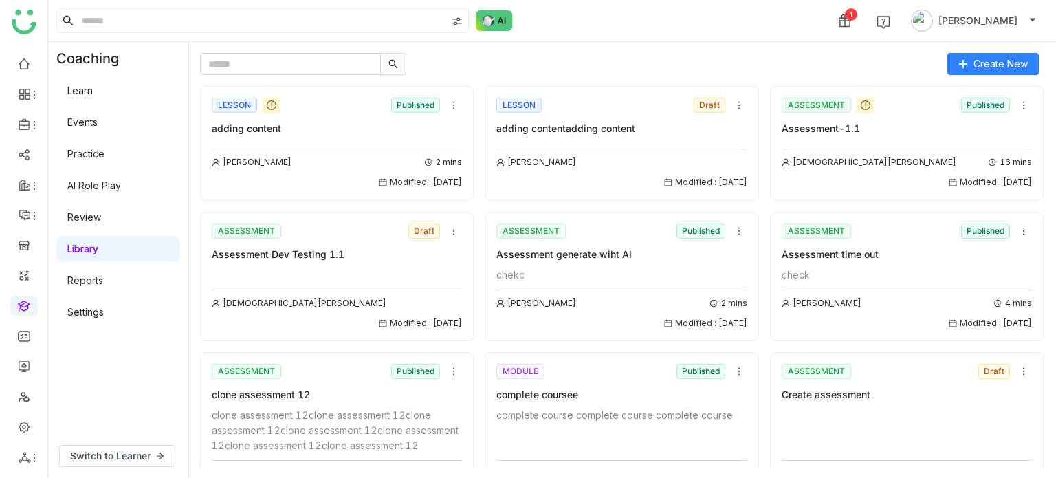
click at [93, 89] on link "Learn" at bounding box center [79, 91] width 25 height 12
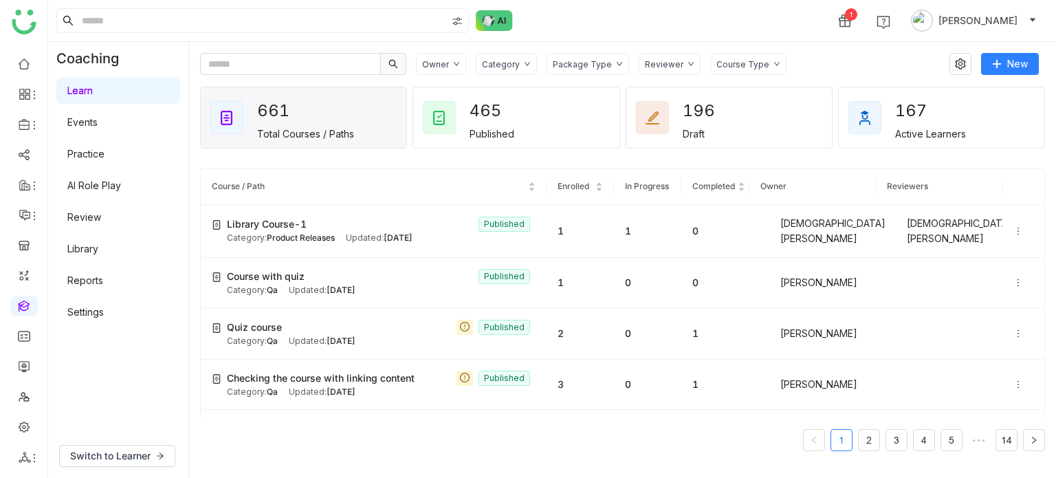
click at [1019, 81] on div "Owner Category Package Type Reviewer Course Type New 661 Total Courses / Paths …" at bounding box center [622, 260] width 845 height 414
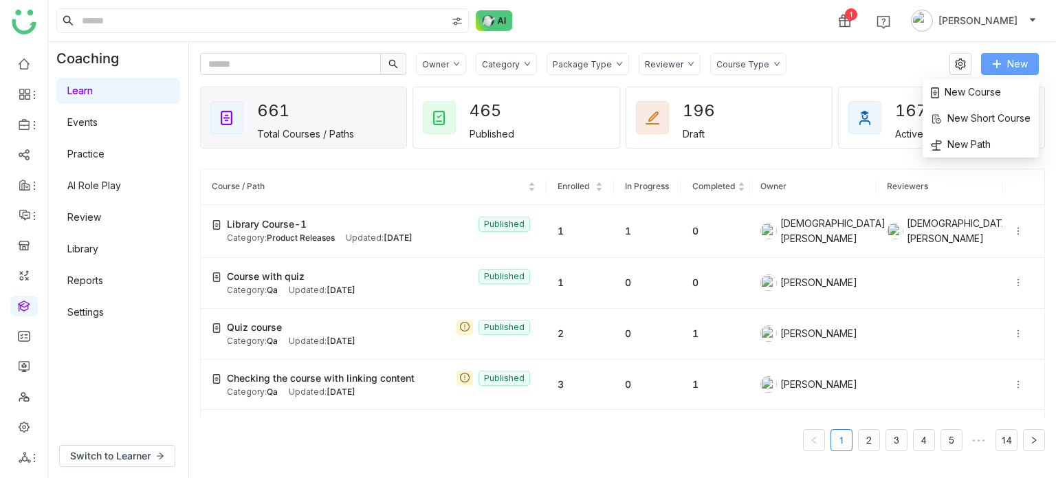
click at [1025, 70] on span "New" at bounding box center [1018, 63] width 21 height 15
click at [968, 91] on span "New Course" at bounding box center [966, 92] width 70 height 15
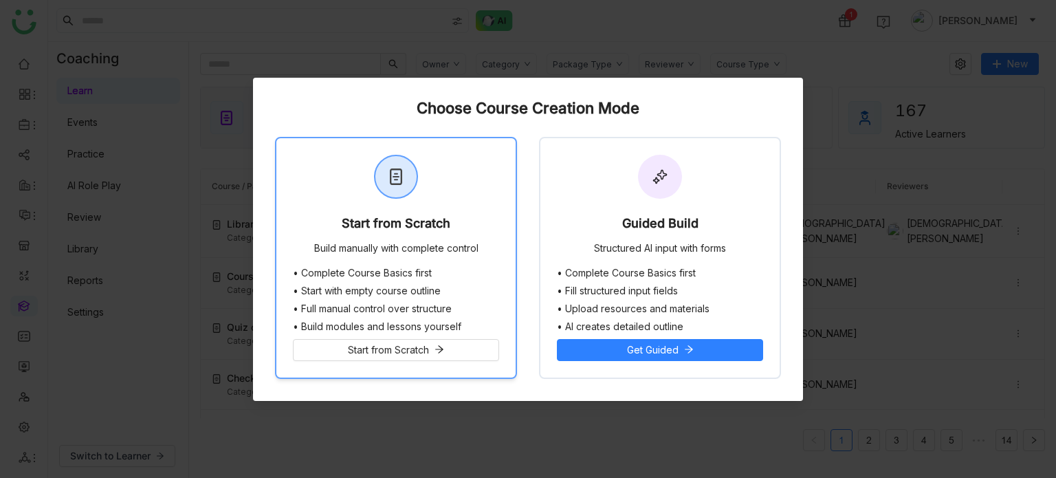
click at [394, 186] on div at bounding box center [396, 176] width 41 height 41
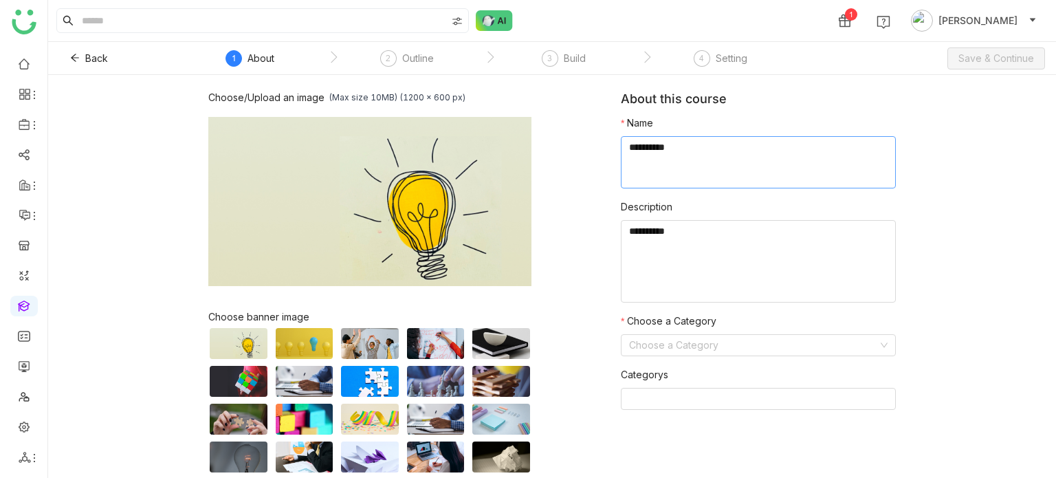
click at [704, 156] on textarea at bounding box center [758, 162] width 275 height 52
type textarea "**********"
type textarea "********"
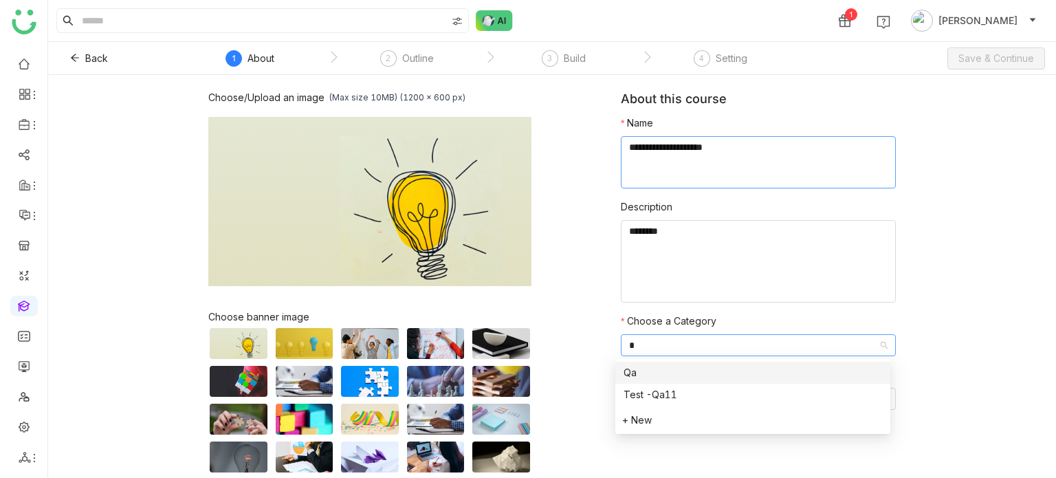
type input "**"
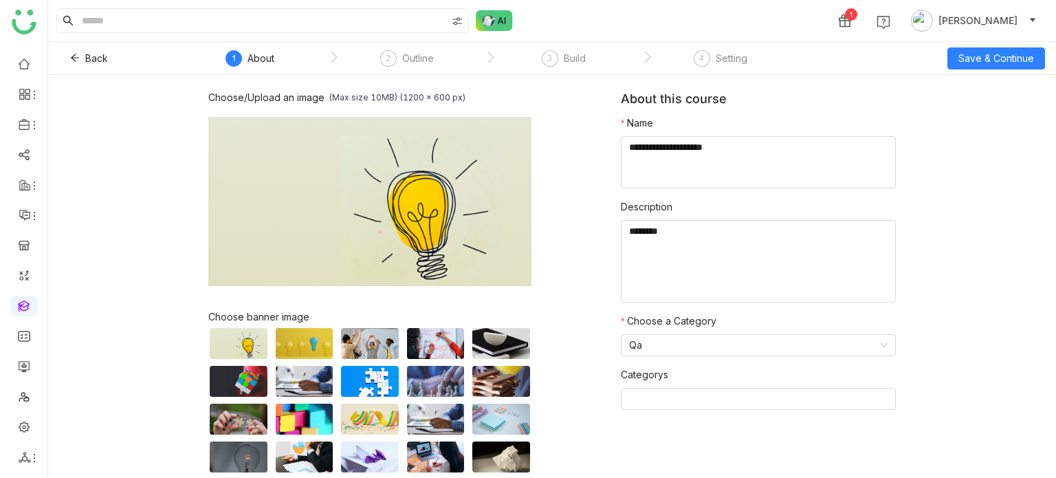
click at [991, 43] on div "Back 1 About 2 Outline 3 Build 4 Setting Save & Continue" at bounding box center [552, 58] width 1008 height 33
click at [991, 52] on span "Save & Continue" at bounding box center [997, 58] width 76 height 15
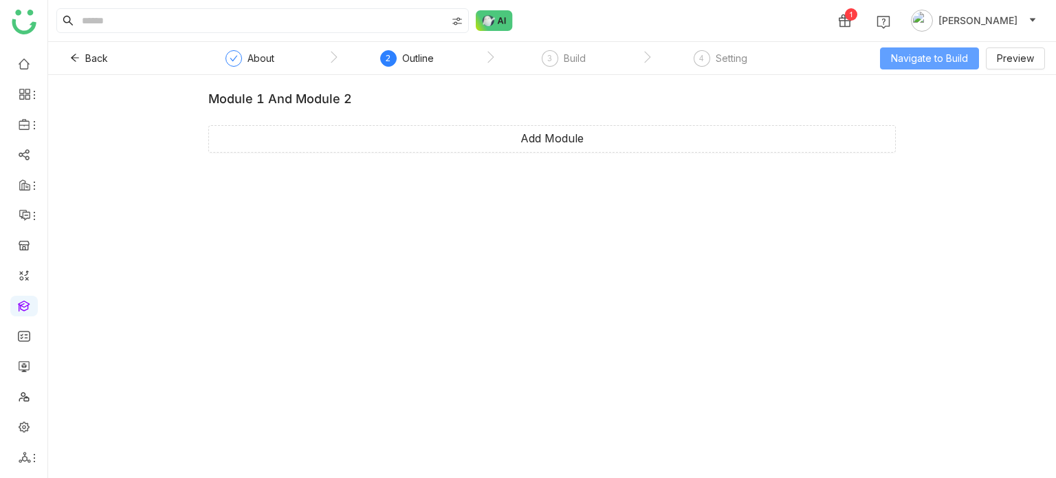
click at [963, 52] on span "Navigate to Build" at bounding box center [929, 58] width 77 height 15
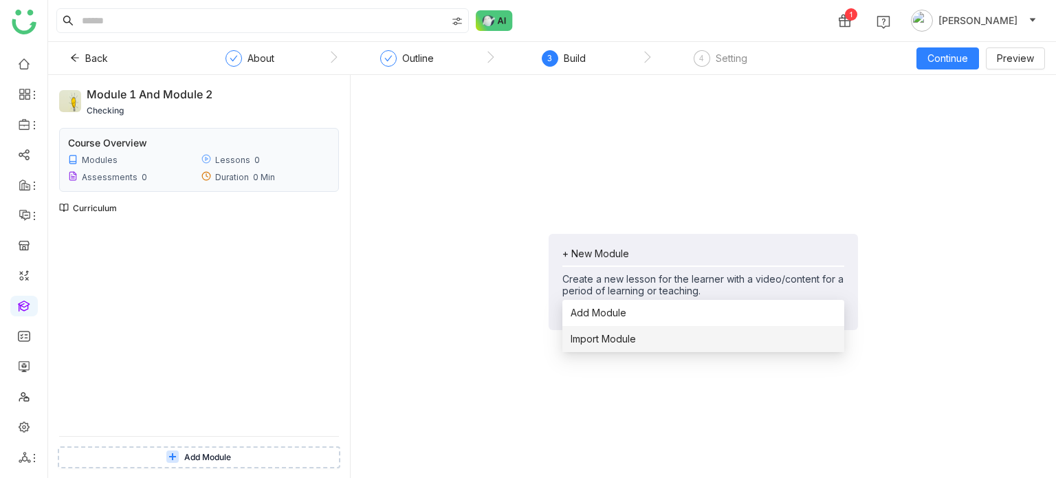
click at [622, 341] on span "Import Module" at bounding box center [603, 339] width 65 height 15
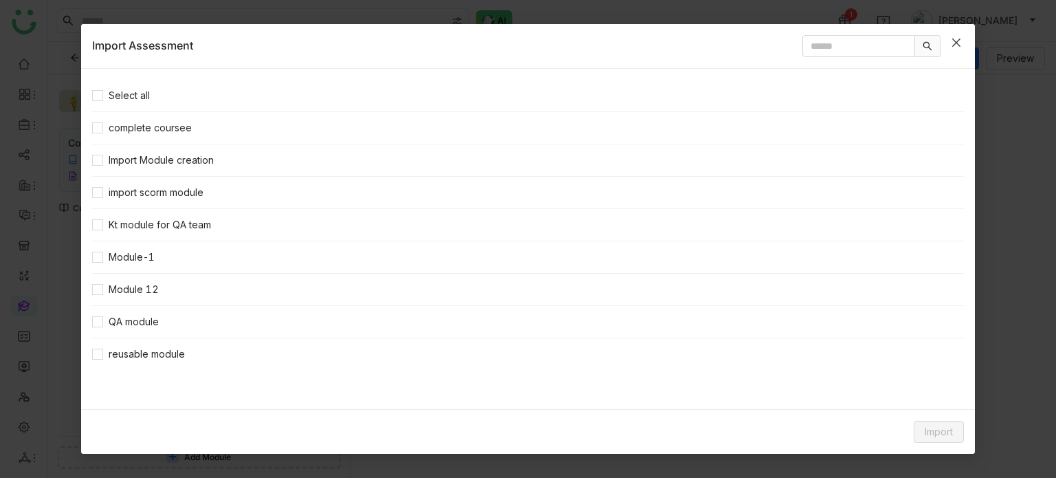
click at [959, 43] on icon "Close" at bounding box center [956, 42] width 11 height 11
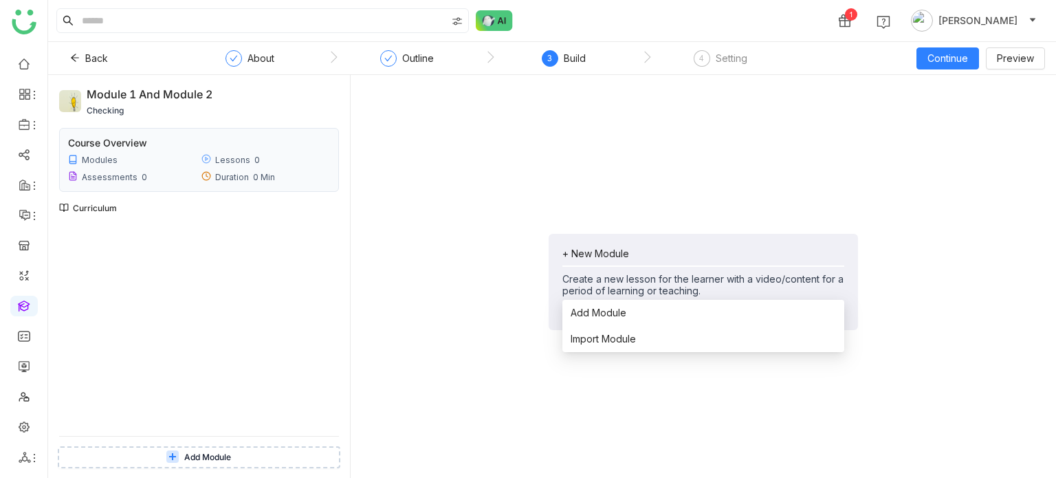
click at [616, 250] on div "+ New Module" at bounding box center [704, 254] width 282 height 12
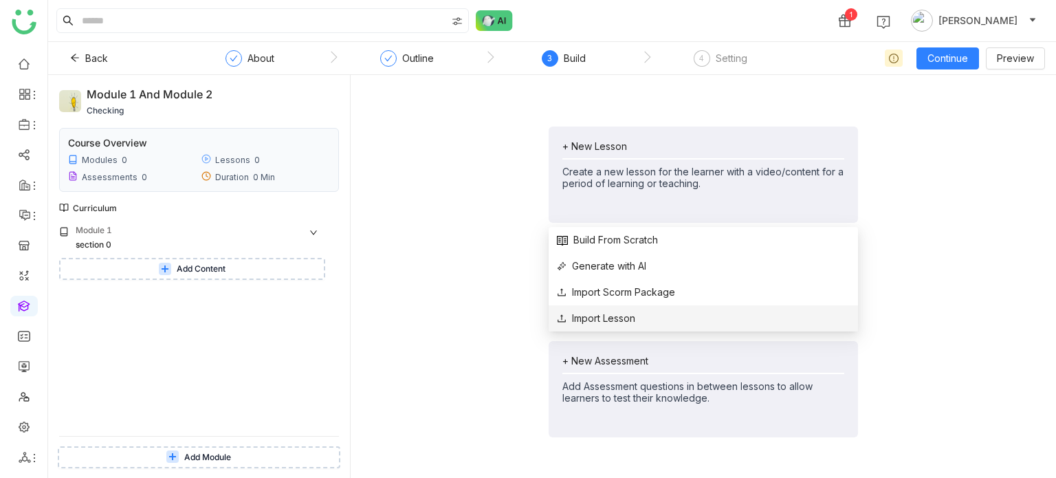
click at [593, 312] on span "Import Lesson" at bounding box center [596, 318] width 78 height 15
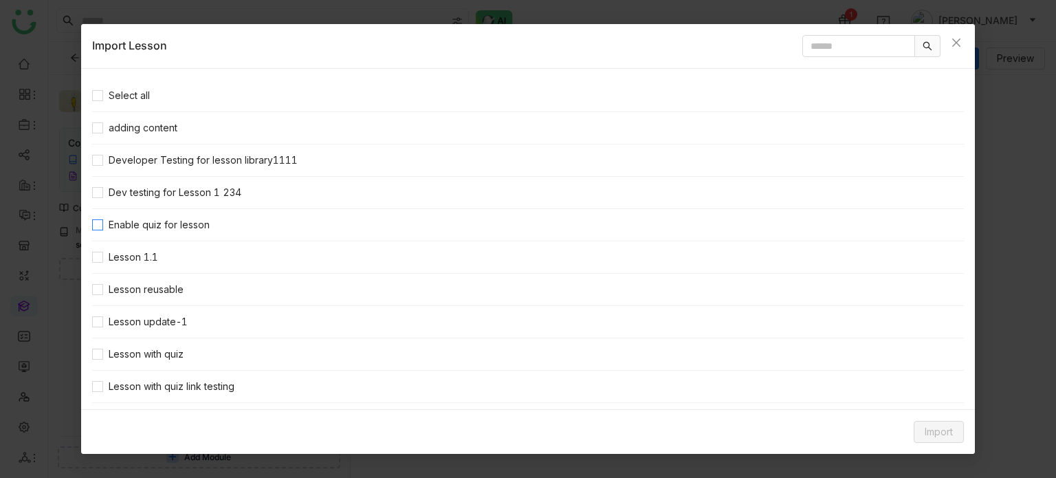
click at [160, 227] on span "Enable quiz for lesson" at bounding box center [159, 224] width 112 height 15
click at [964, 428] on button "Import" at bounding box center [939, 432] width 50 height 22
click at [933, 379] on span "Clone Content" at bounding box center [918, 377] width 76 height 15
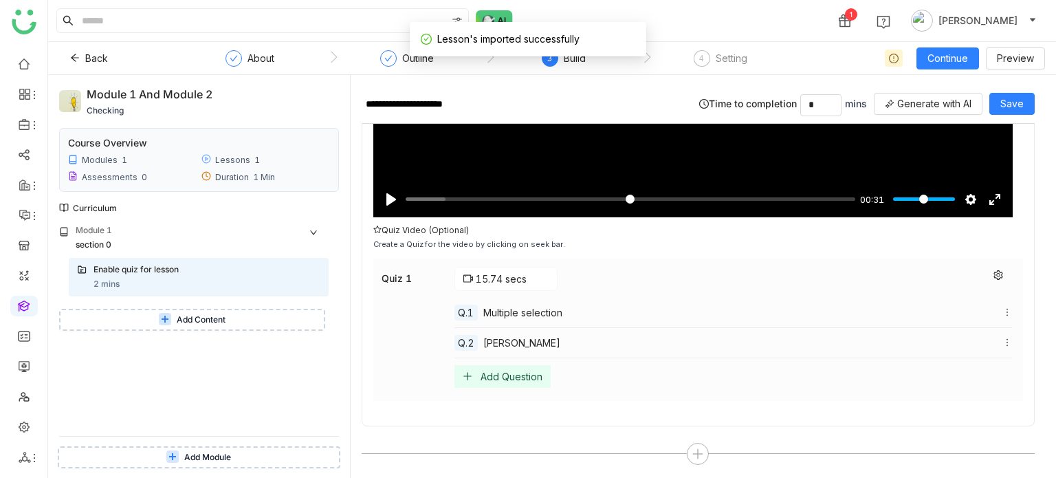
scroll to position [250, 0]
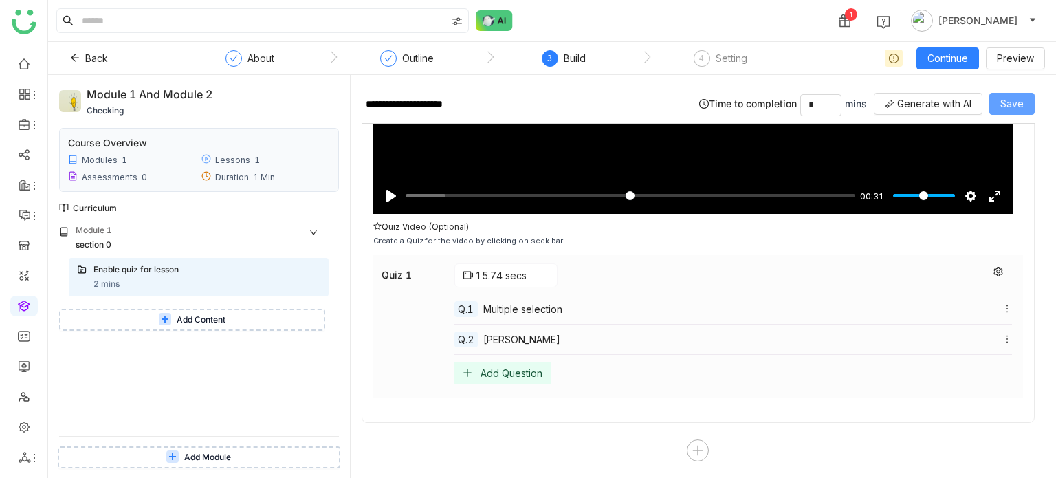
click at [1022, 109] on span "Save" at bounding box center [1012, 103] width 23 height 15
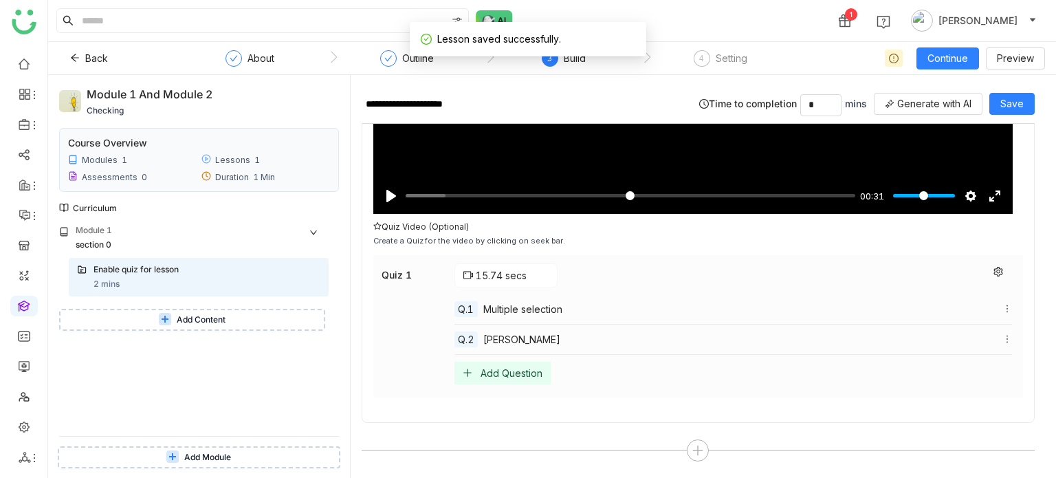
click at [187, 314] on span "Add Content" at bounding box center [201, 320] width 49 height 13
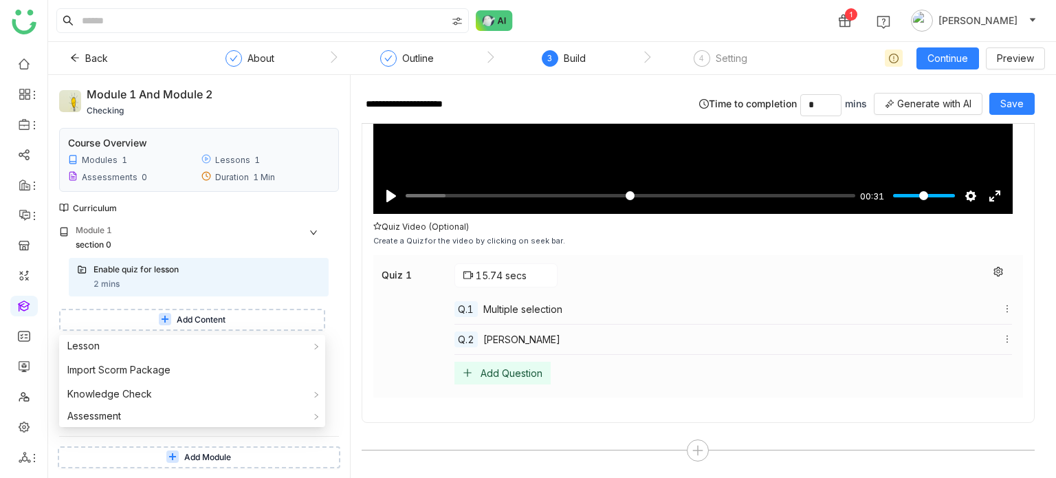
click at [224, 458] on span "Add Module" at bounding box center [207, 457] width 47 height 13
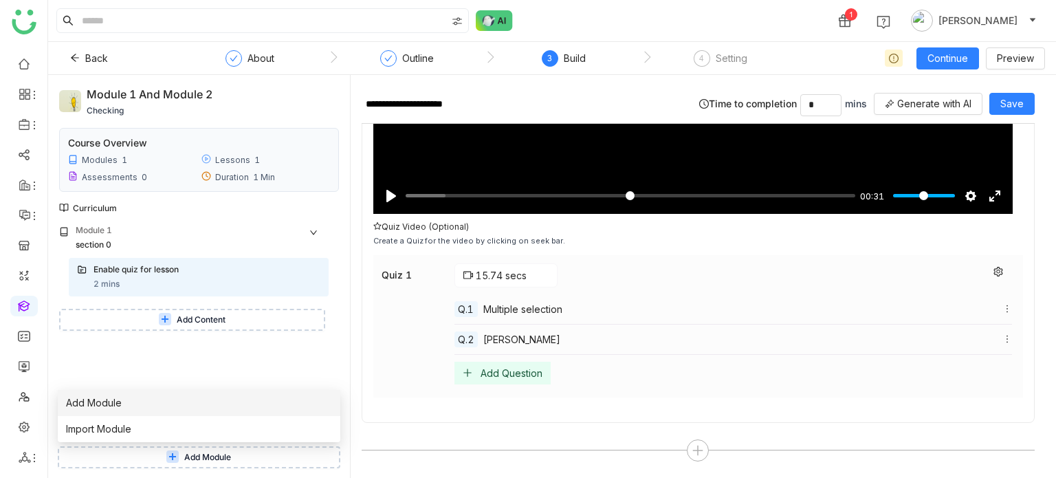
click at [184, 395] on li "Add Module" at bounding box center [199, 403] width 283 height 26
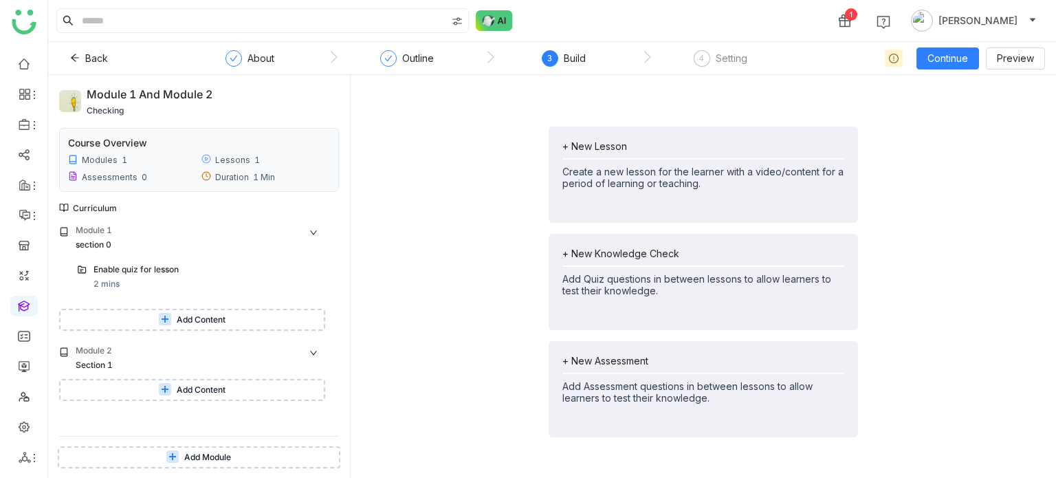
click at [235, 389] on button "Add Content" at bounding box center [192, 390] width 266 height 22
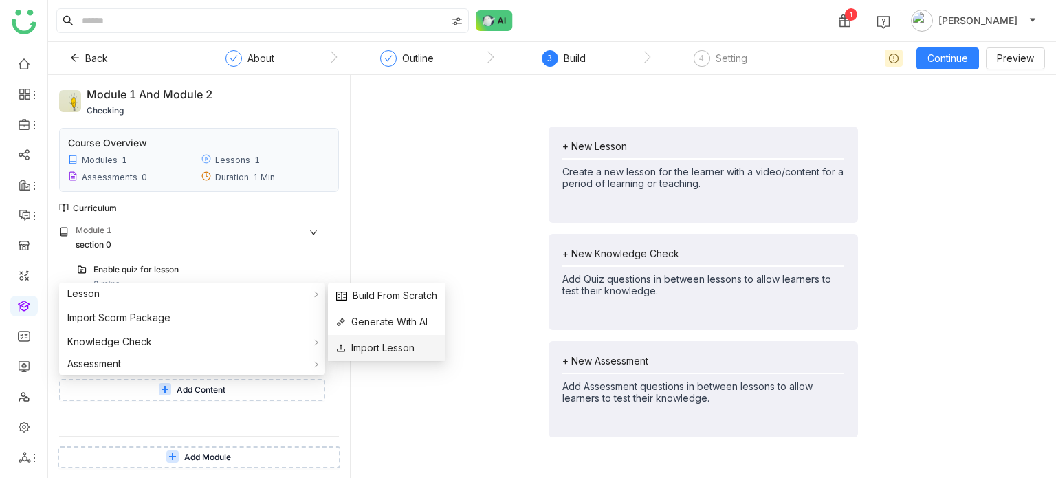
click at [406, 349] on span "Import Lesson" at bounding box center [375, 347] width 78 height 15
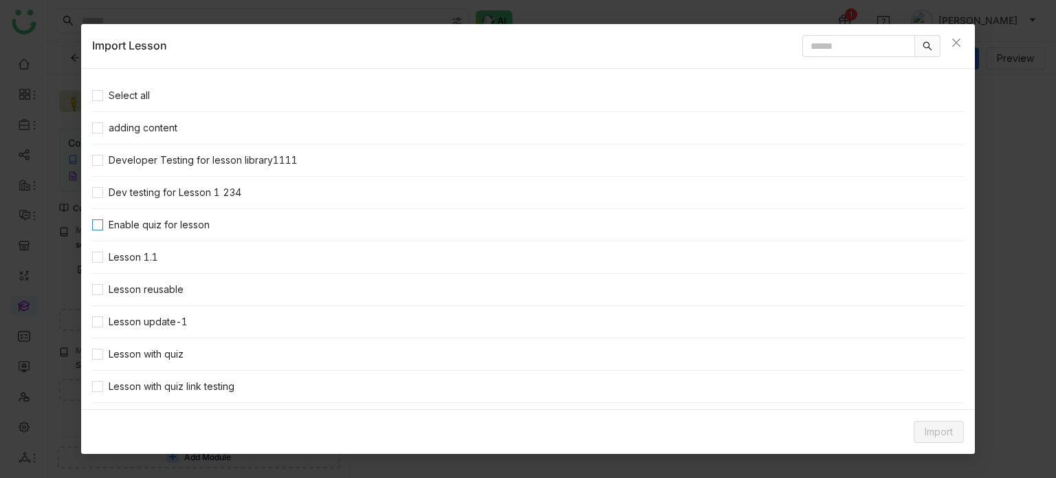
click at [157, 228] on span "Enable quiz for lesson" at bounding box center [159, 224] width 112 height 15
click at [954, 429] on button "Import" at bounding box center [939, 432] width 50 height 22
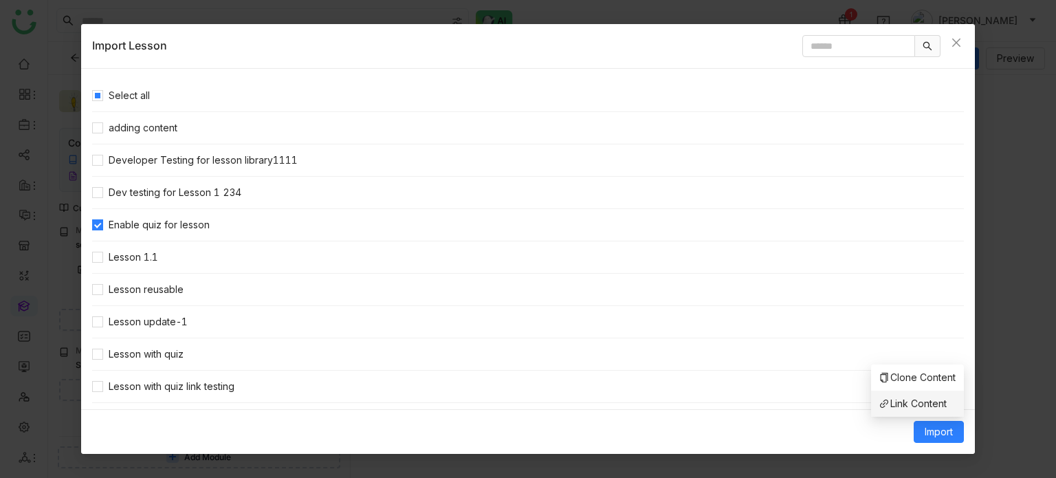
click at [904, 400] on span "Link Content" at bounding box center [913, 403] width 67 height 15
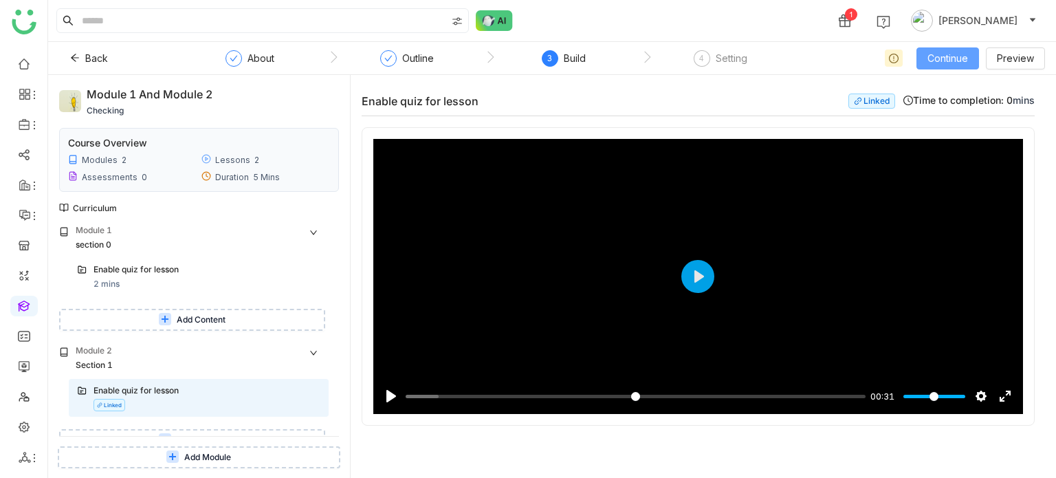
click at [958, 65] on button "Continue" at bounding box center [948, 58] width 63 height 22
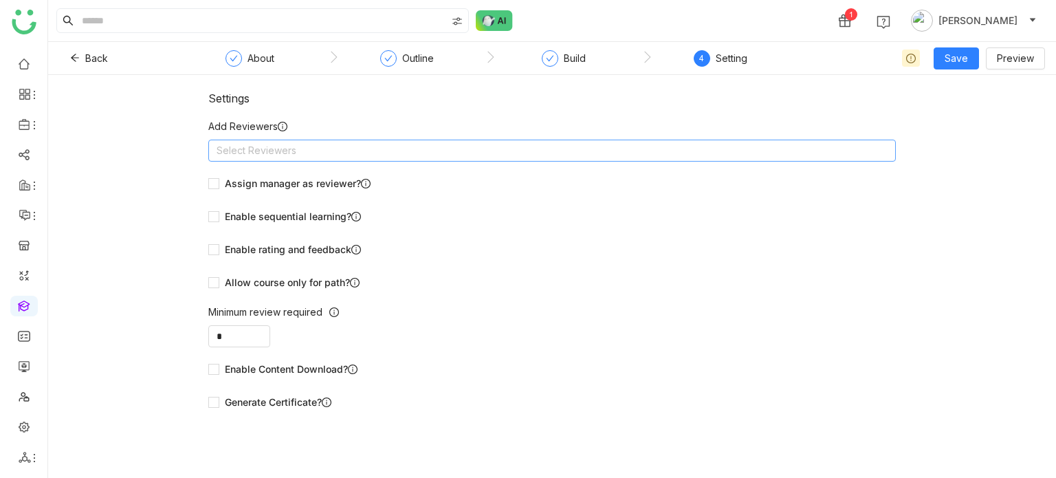
click at [605, 153] on nz-select-top-control "Select Reviewers" at bounding box center [552, 151] width 688 height 22
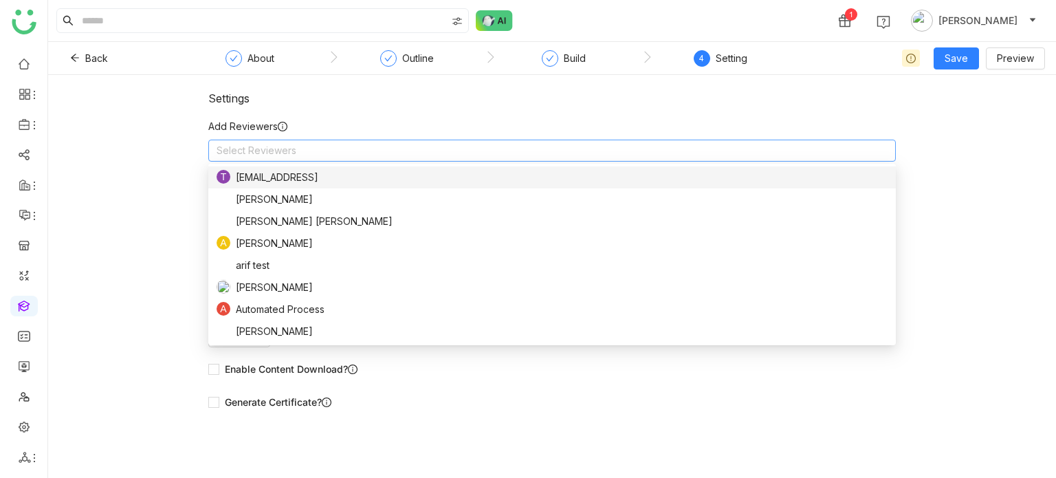
click at [981, 60] on div "Save Preview" at bounding box center [953, 58] width 186 height 22
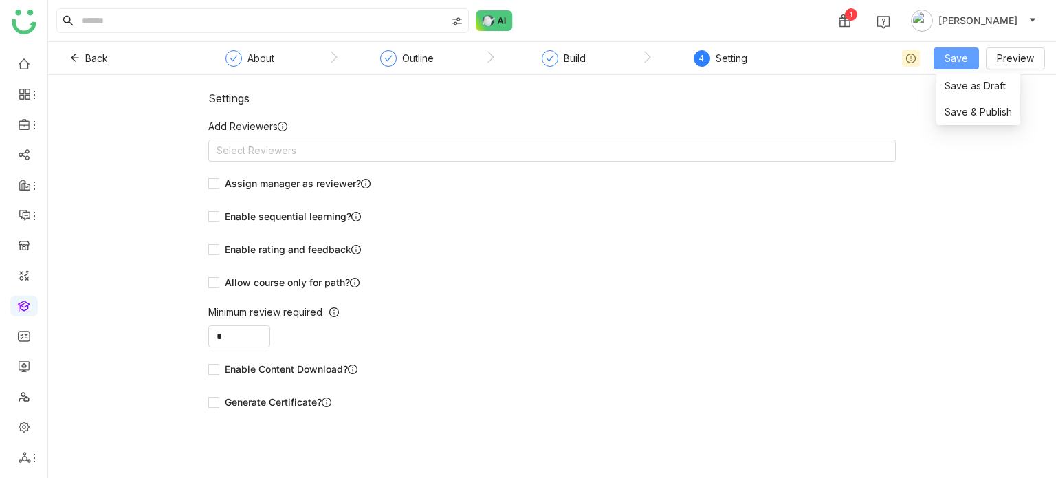
click at [955, 65] on span "Save" at bounding box center [956, 58] width 23 height 15
click at [962, 107] on span "Save & Publish" at bounding box center [978, 112] width 67 height 15
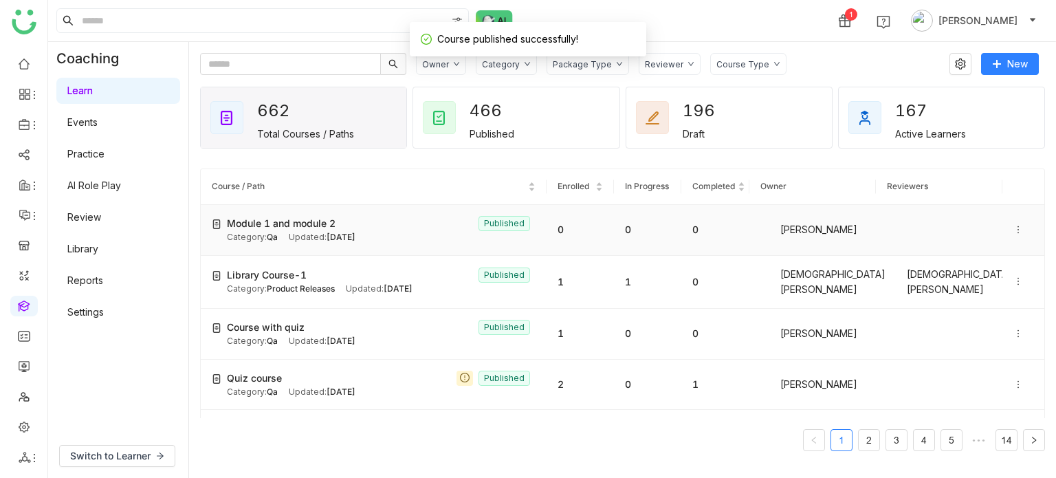
click at [1014, 230] on icon at bounding box center [1019, 230] width 10 height 10
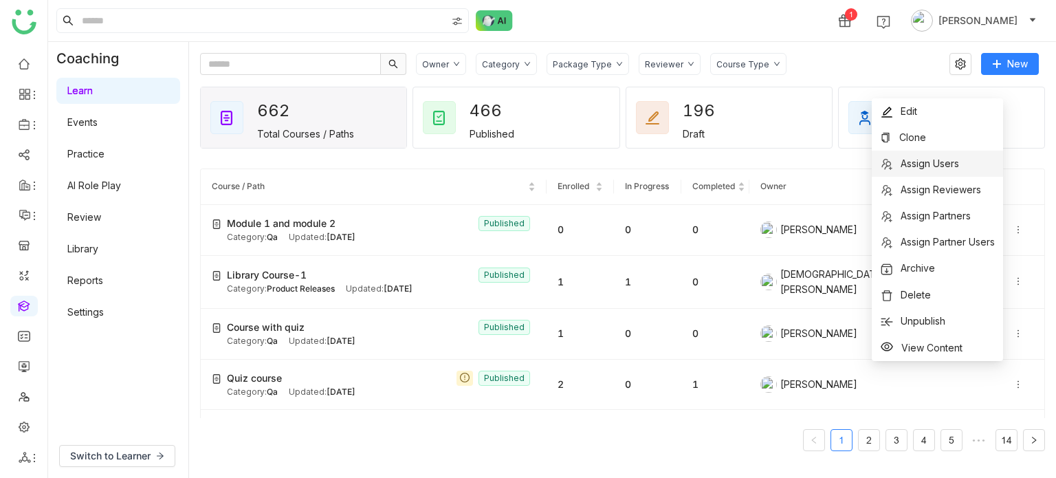
click at [970, 157] on li "Assign Users" at bounding box center [937, 164] width 131 height 26
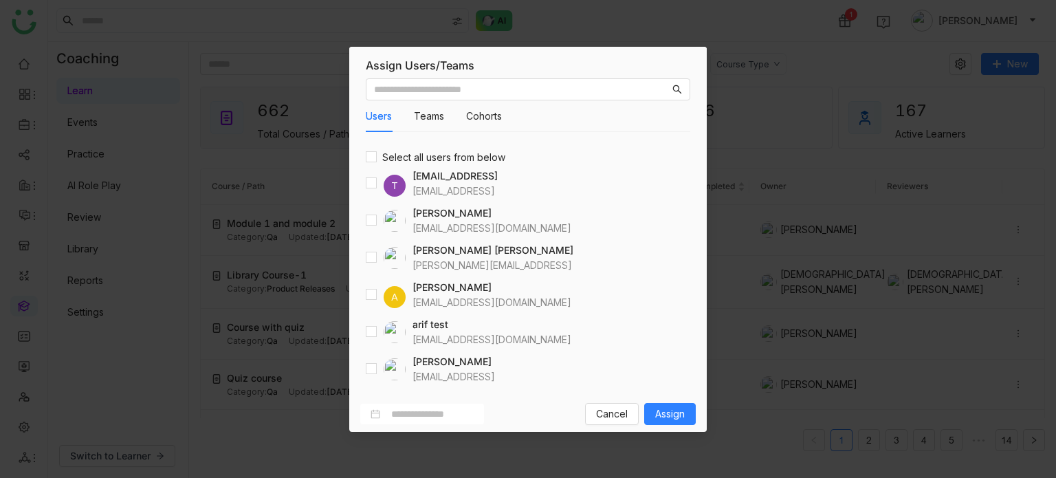
click at [363, 336] on div "Users Teams Cohorts Select all users from below T testvishns@gtmbuddy.ai testvi…" at bounding box center [528, 234] width 358 height 323
click at [676, 419] on span "Assign" at bounding box center [670, 413] width 30 height 15
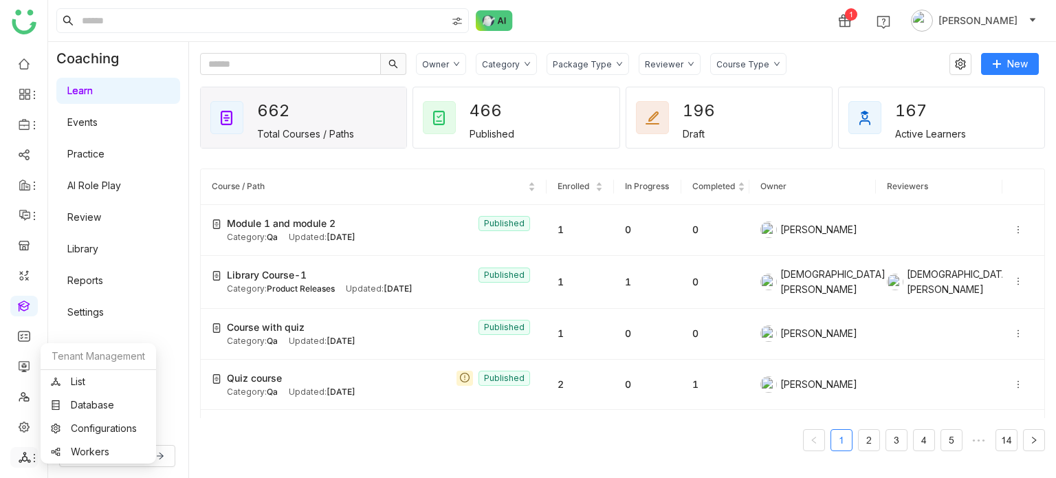
click at [34, 457] on icon at bounding box center [34, 458] width 1 height 8
click at [105, 380] on link "List" at bounding box center [98, 382] width 95 height 10
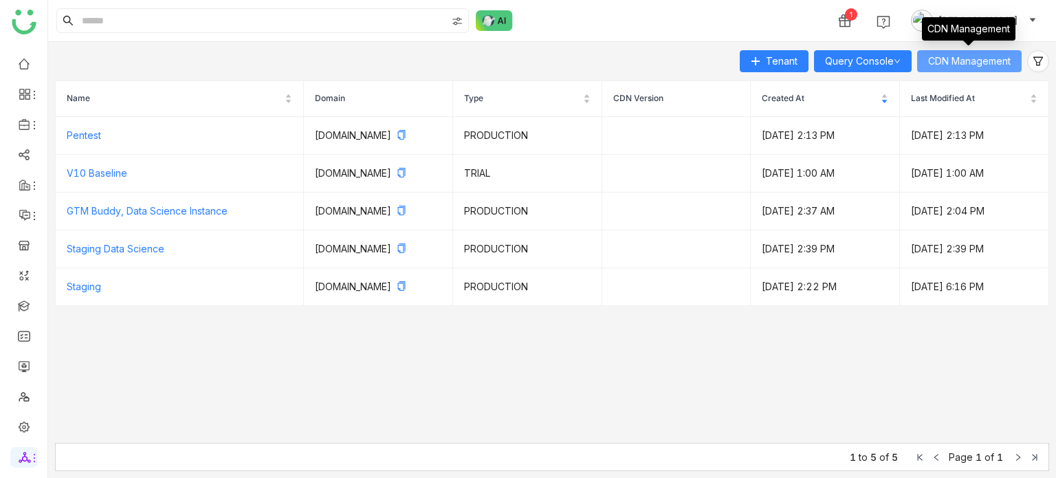
click at [959, 52] on button "CDN Management" at bounding box center [970, 61] width 105 height 22
click at [949, 65] on span "CDN Management" at bounding box center [970, 61] width 83 height 15
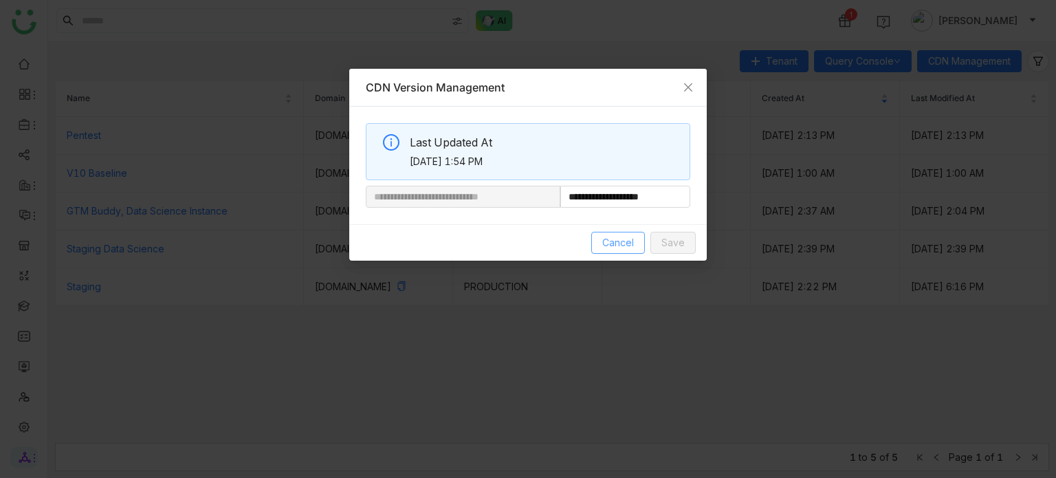
click at [631, 248] on span "Cancel" at bounding box center [619, 242] width 32 height 15
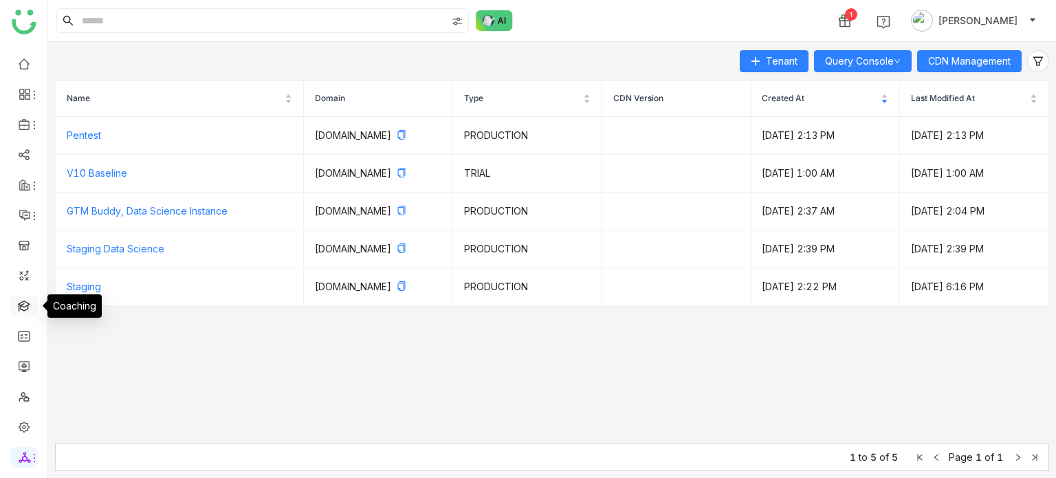
click at [19, 307] on link at bounding box center [24, 305] width 12 height 12
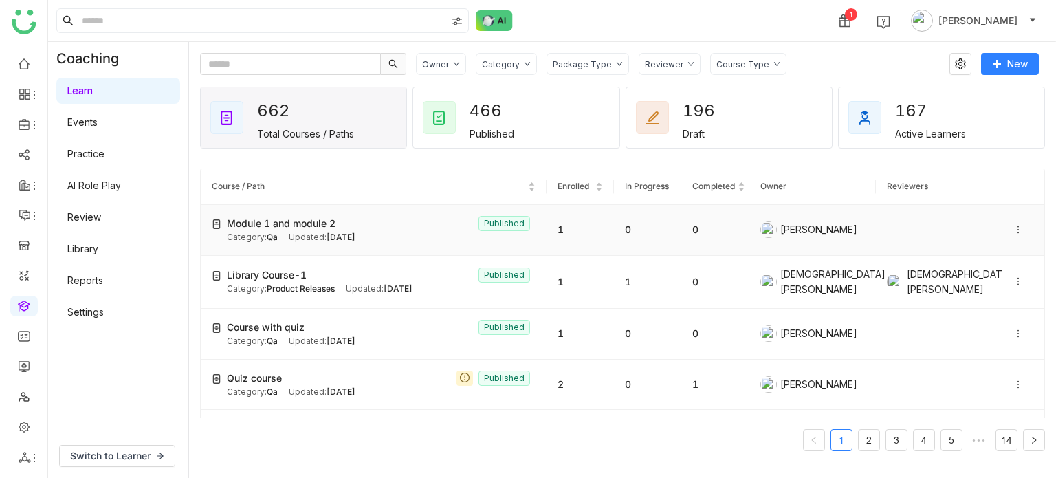
click at [1014, 230] on icon at bounding box center [1019, 230] width 10 height 10
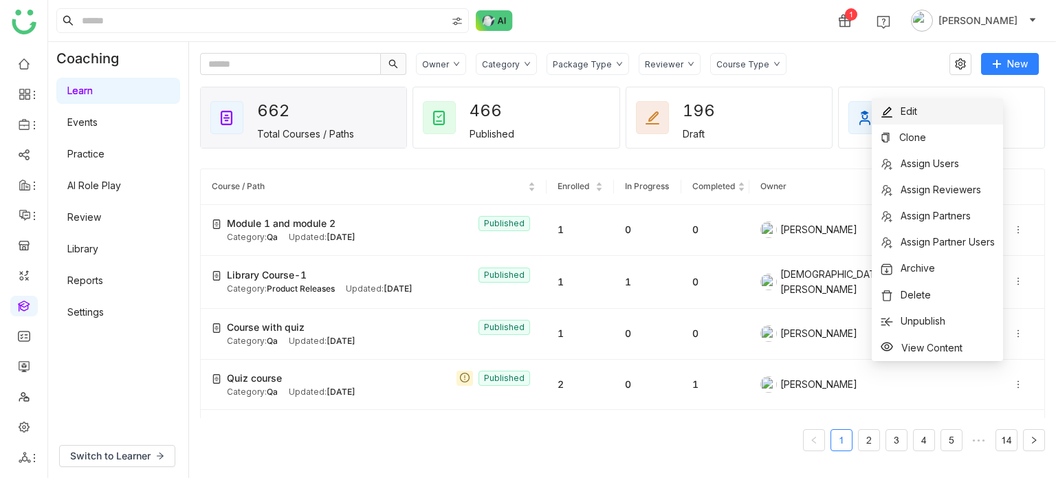
click at [947, 107] on li "Edit" at bounding box center [937, 111] width 131 height 26
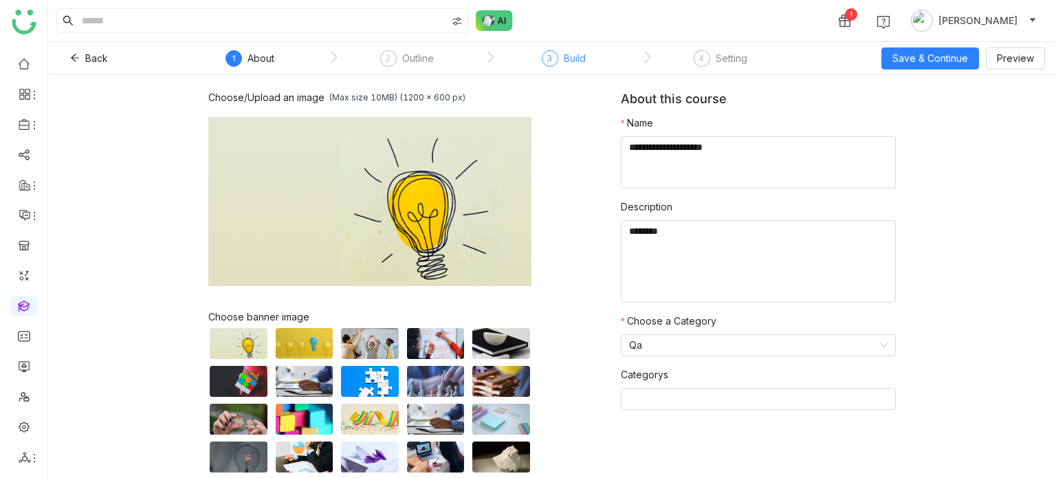
click at [572, 58] on div "Build" at bounding box center [575, 58] width 22 height 17
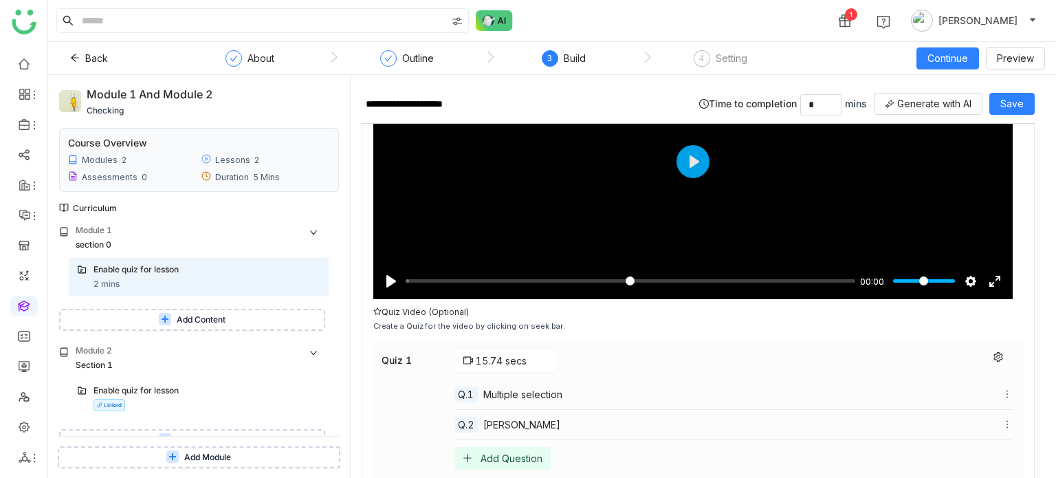
scroll to position [250, 0]
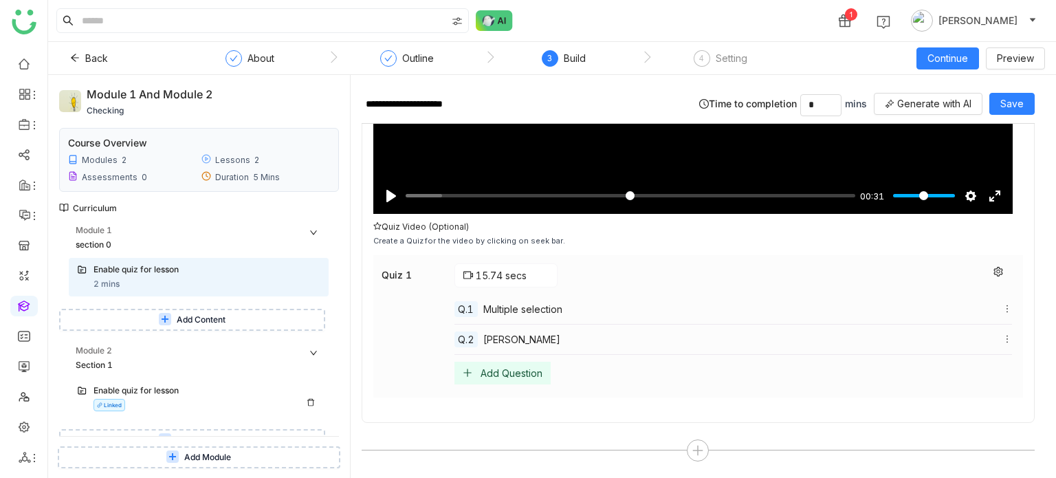
click at [157, 400] on div "Enable quiz for lesson Linked" at bounding box center [207, 397] width 227 height 27
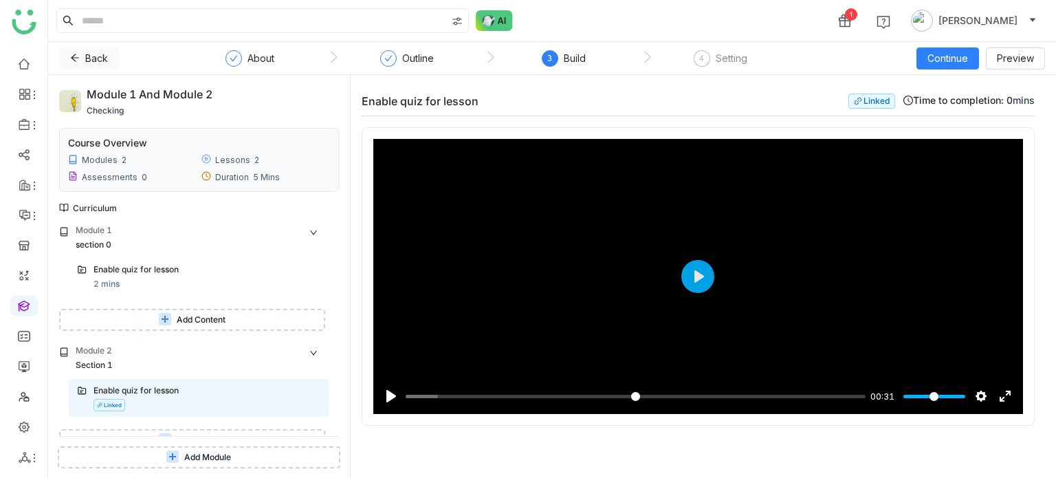
click at [83, 53] on button "Back" at bounding box center [89, 58] width 60 height 22
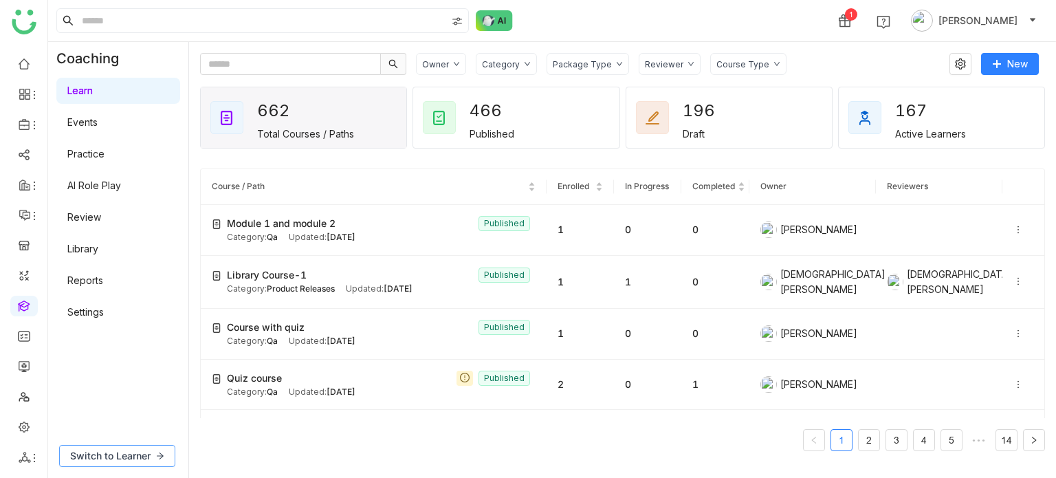
click at [126, 455] on span "Switch to Learner" at bounding box center [110, 455] width 80 height 15
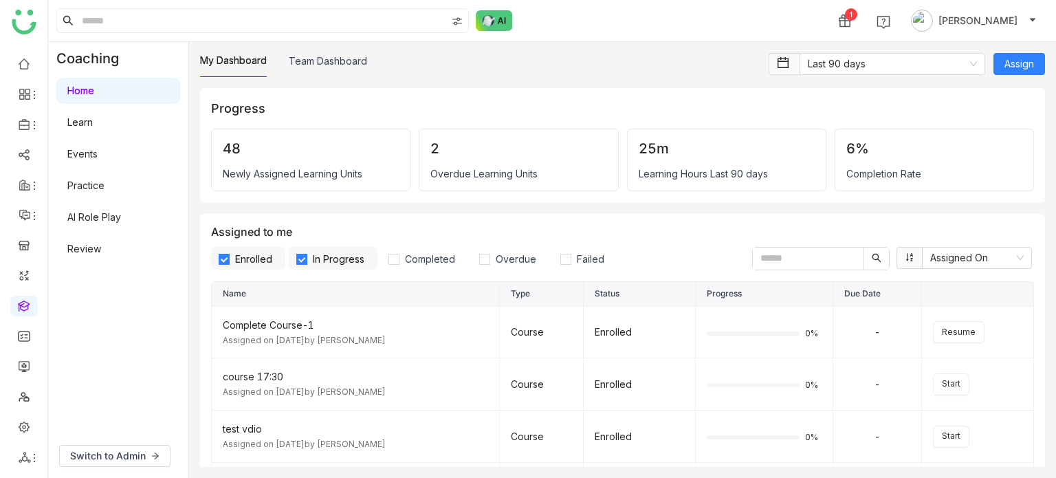
click at [93, 128] on link "Learn" at bounding box center [79, 122] width 25 height 12
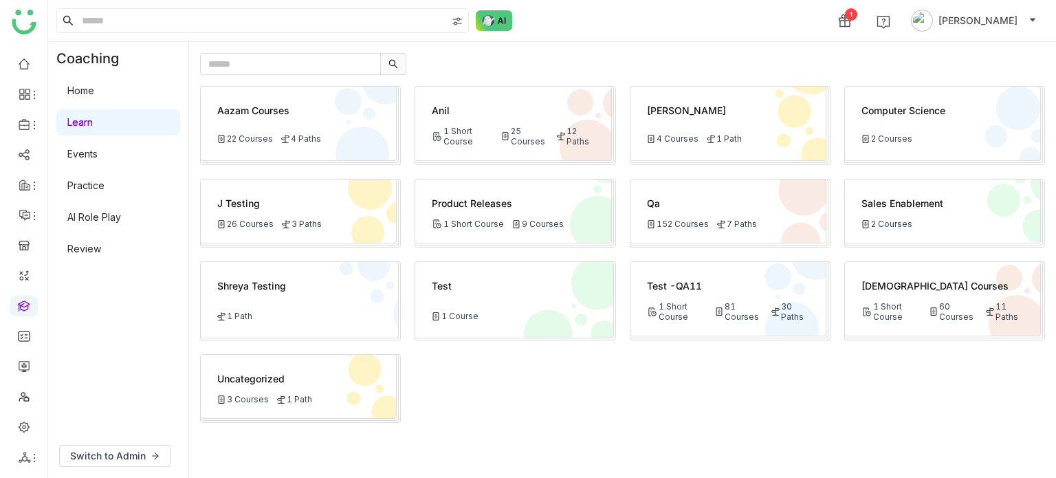
click at [709, 222] on div "152 Courses 7 Paths" at bounding box center [728, 224] width 162 height 10
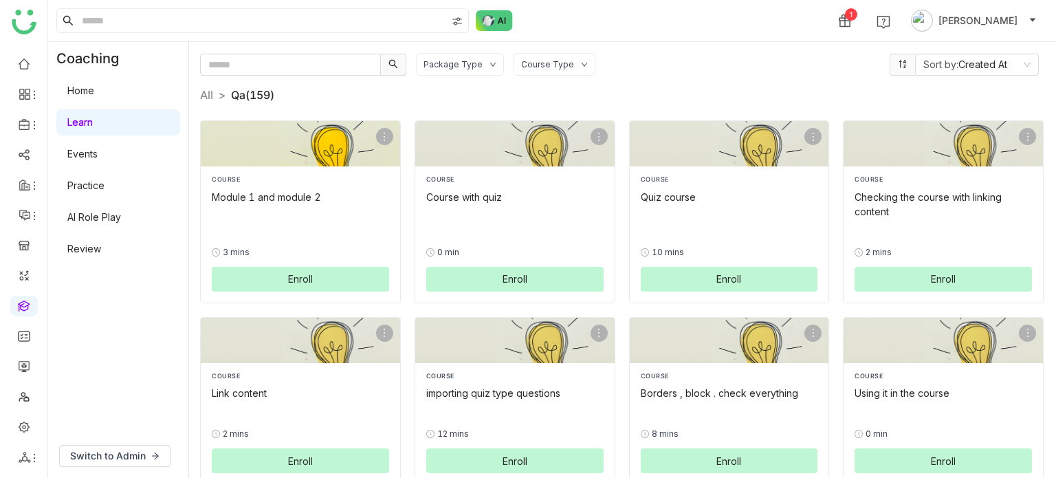
click at [307, 206] on div "COURSE Module 1 and module 2 0% 3 mins Enroll" at bounding box center [300, 233] width 177 height 117
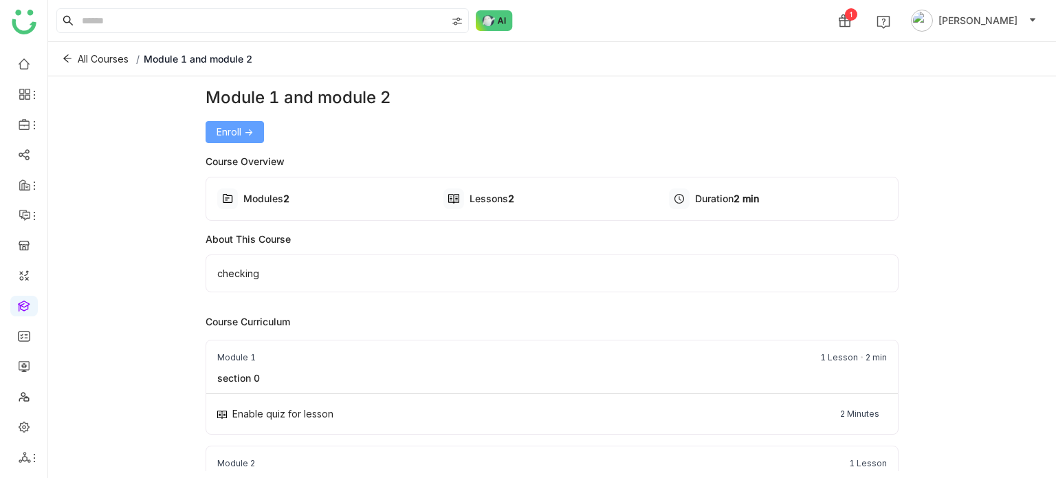
click at [228, 131] on span "Enroll ->" at bounding box center [235, 131] width 36 height 15
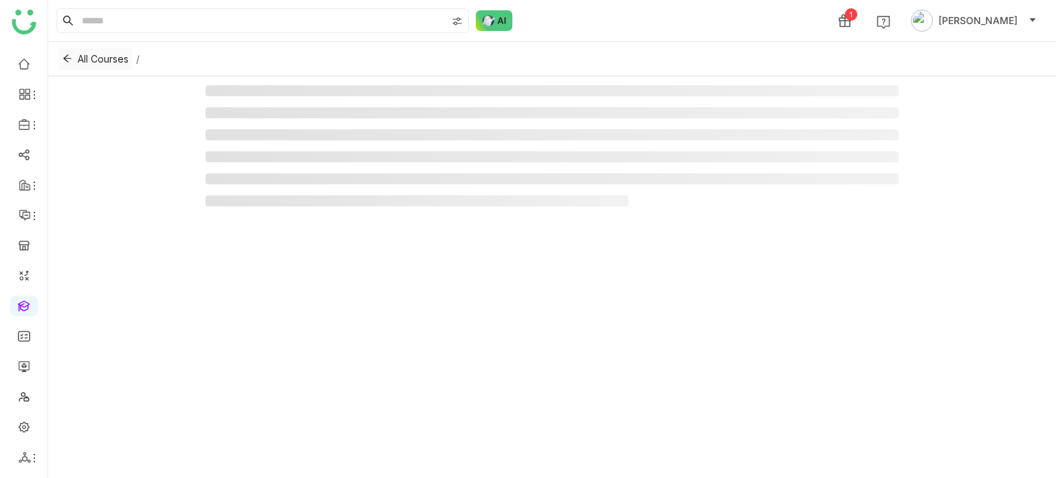
click at [69, 66] on button "All Courses" at bounding box center [95, 59] width 73 height 22
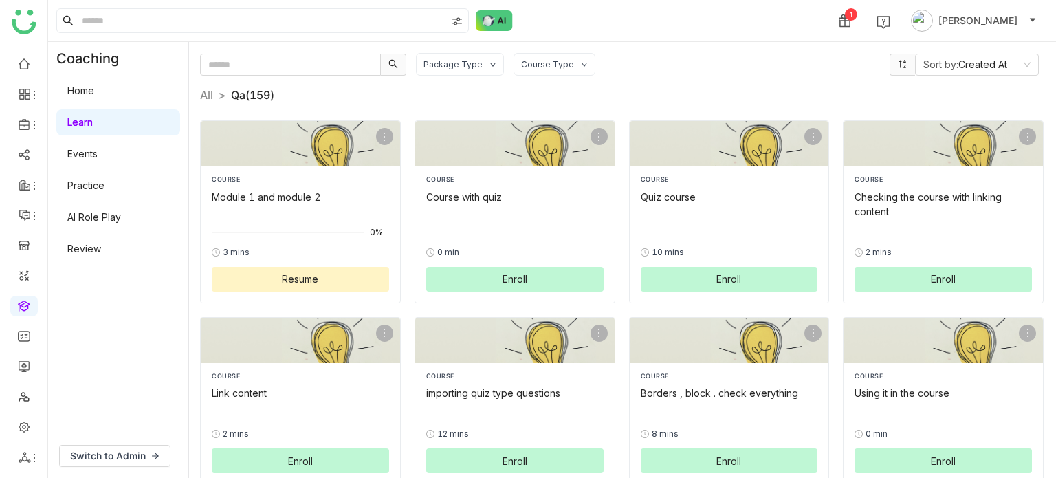
click at [93, 118] on link "Learn" at bounding box center [79, 122] width 25 height 12
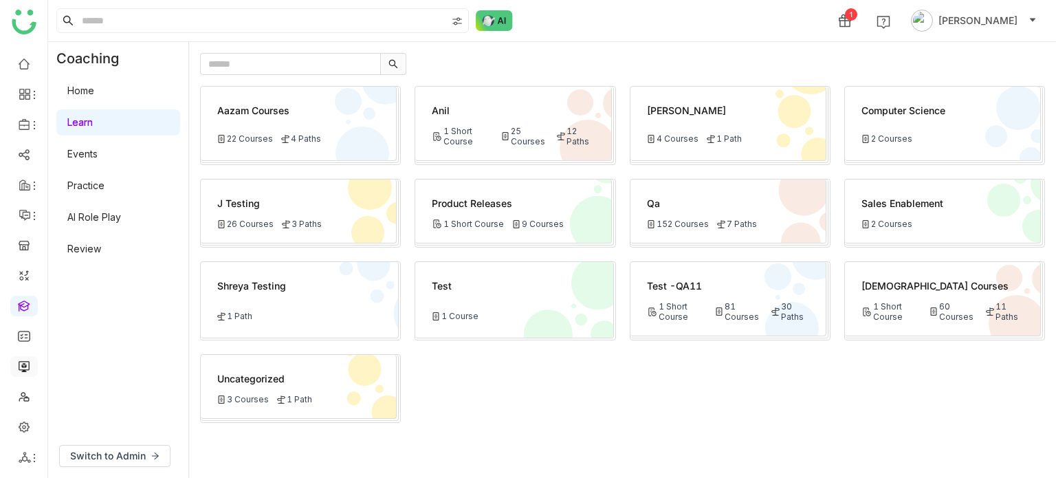
click at [18, 363] on link at bounding box center [24, 366] width 12 height 12
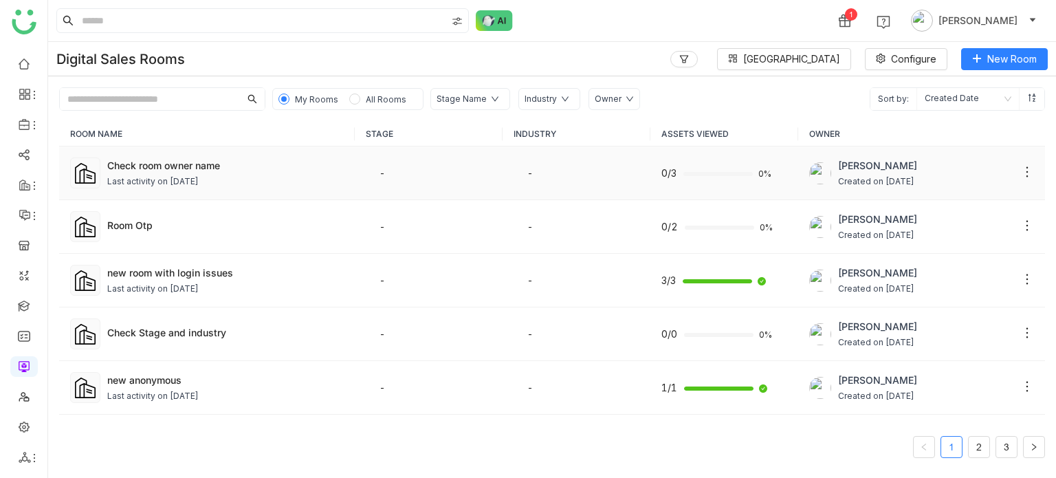
click at [253, 186] on div "Last activity on [DATE]" at bounding box center [225, 181] width 237 height 13
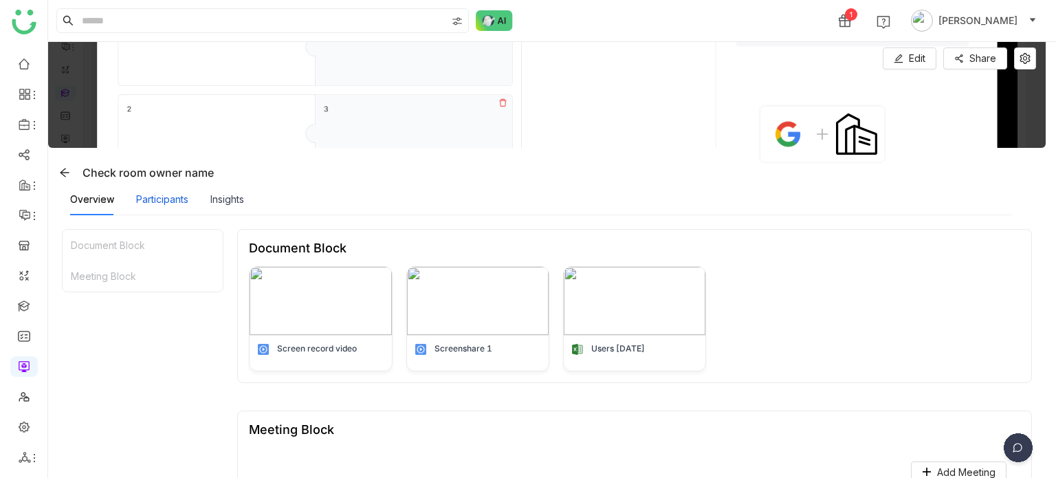
click at [182, 203] on div "Participants" at bounding box center [162, 199] width 52 height 15
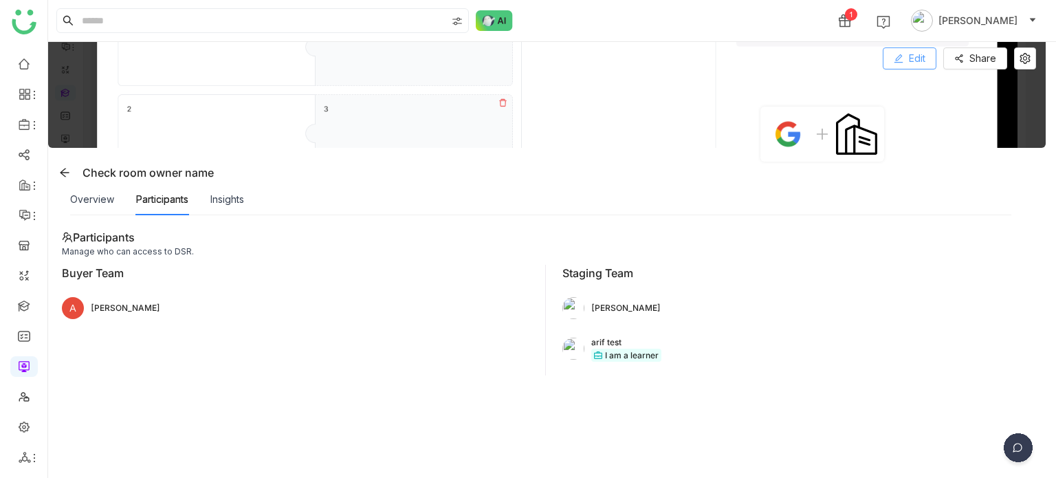
click at [916, 66] on button "Edit" at bounding box center [910, 58] width 54 height 22
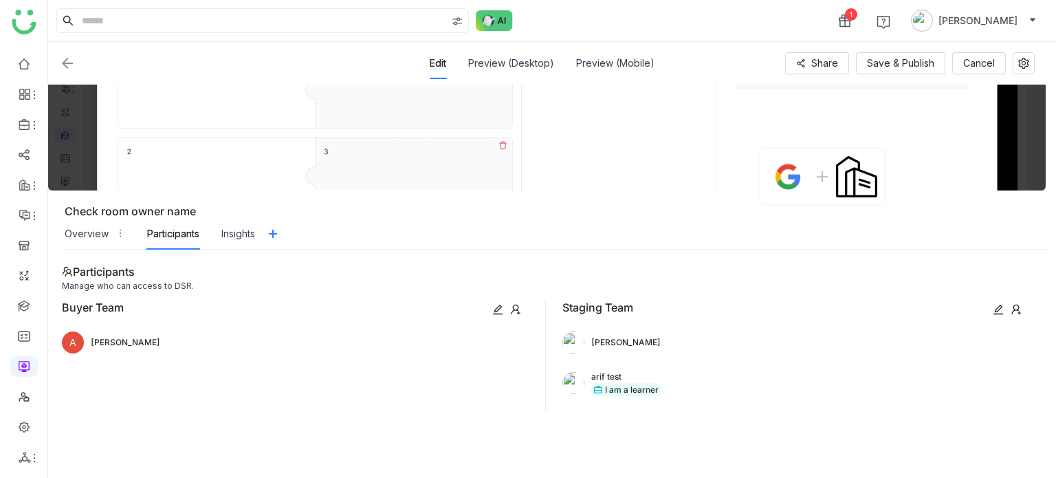
click at [1019, 306] on icon at bounding box center [1016, 309] width 11 height 11
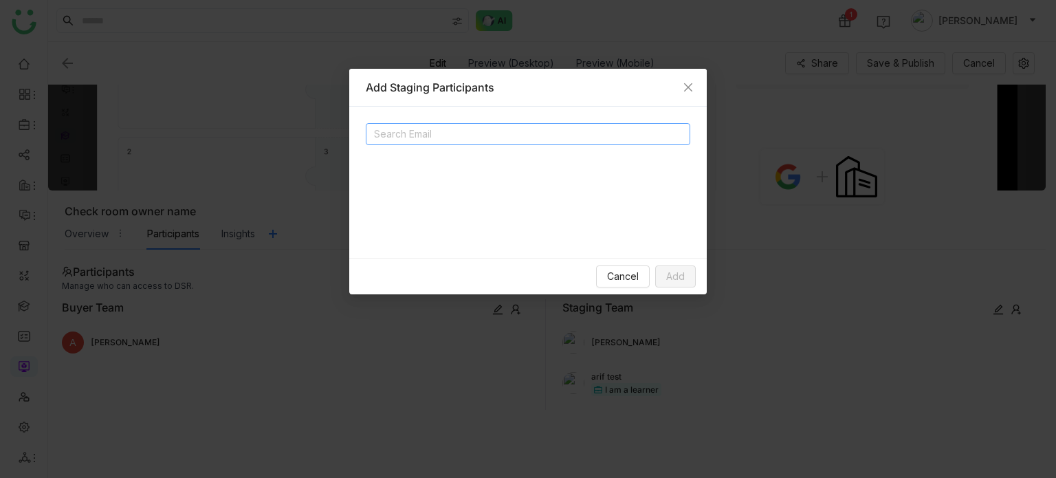
click at [656, 136] on nz-select-top-control "Search Email" at bounding box center [528, 134] width 325 height 22
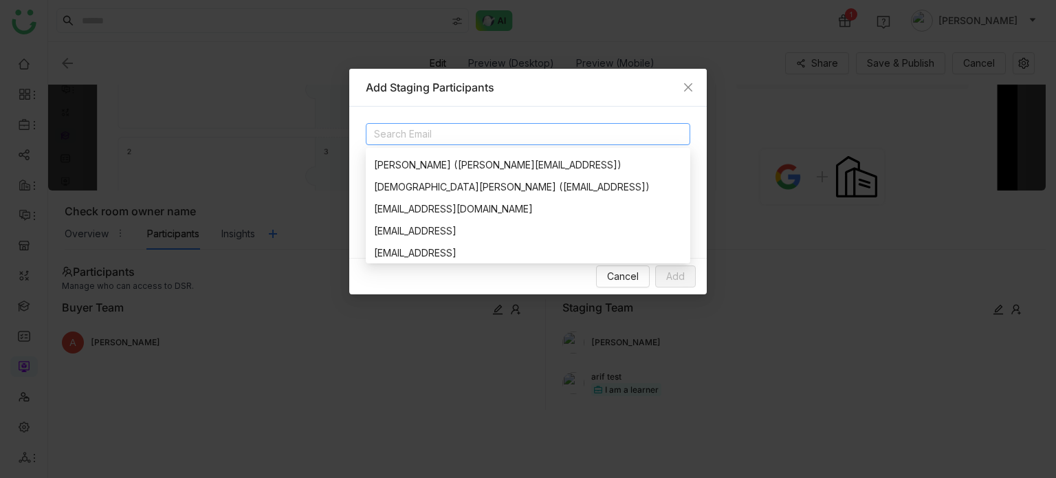
scroll to position [946, 0]
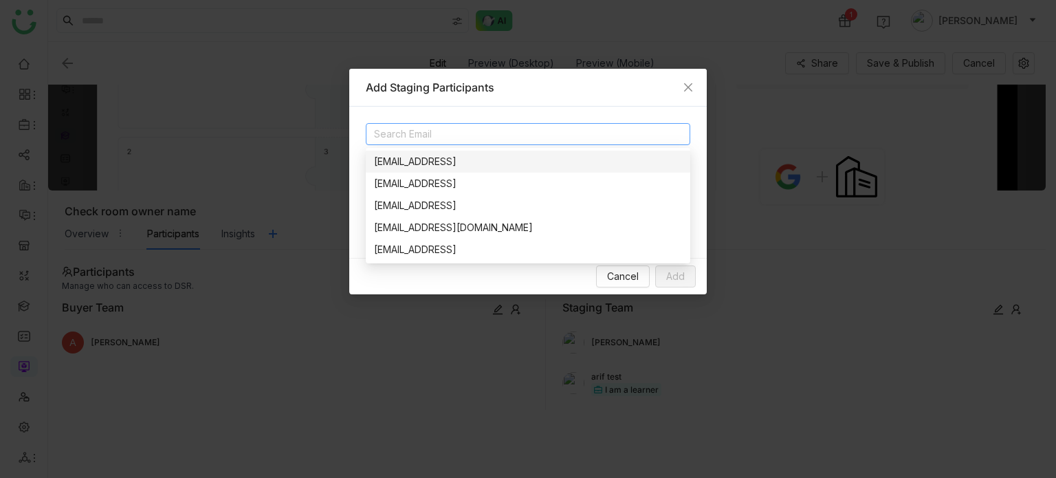
click at [532, 136] on input at bounding box center [511, 134] width 275 height 17
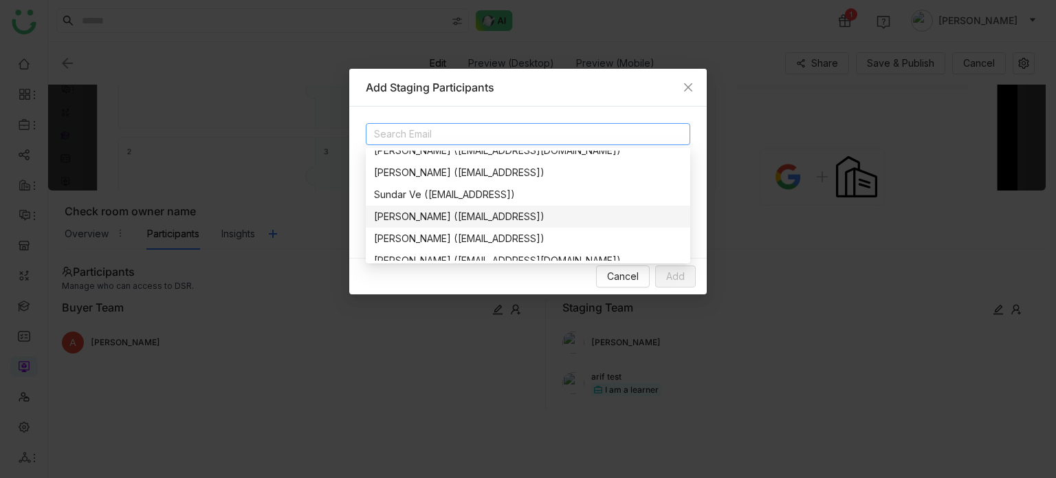
scroll to position [649, 0]
click at [697, 89] on span "Close" at bounding box center [688, 87] width 37 height 37
